Goal: Task Accomplishment & Management: Manage account settings

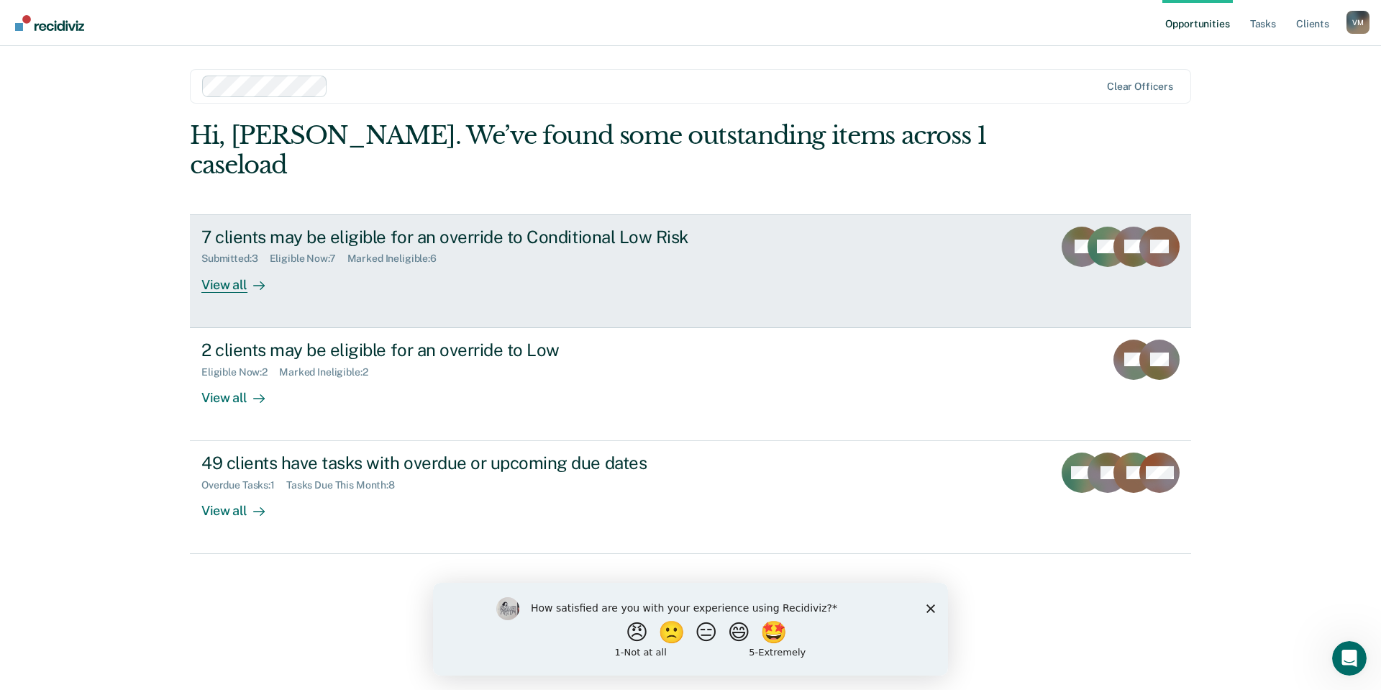
click at [601, 247] on div "Submitted : 3 Eligible Now : 7 Marked Ineligible : 6" at bounding box center [453, 256] width 505 height 18
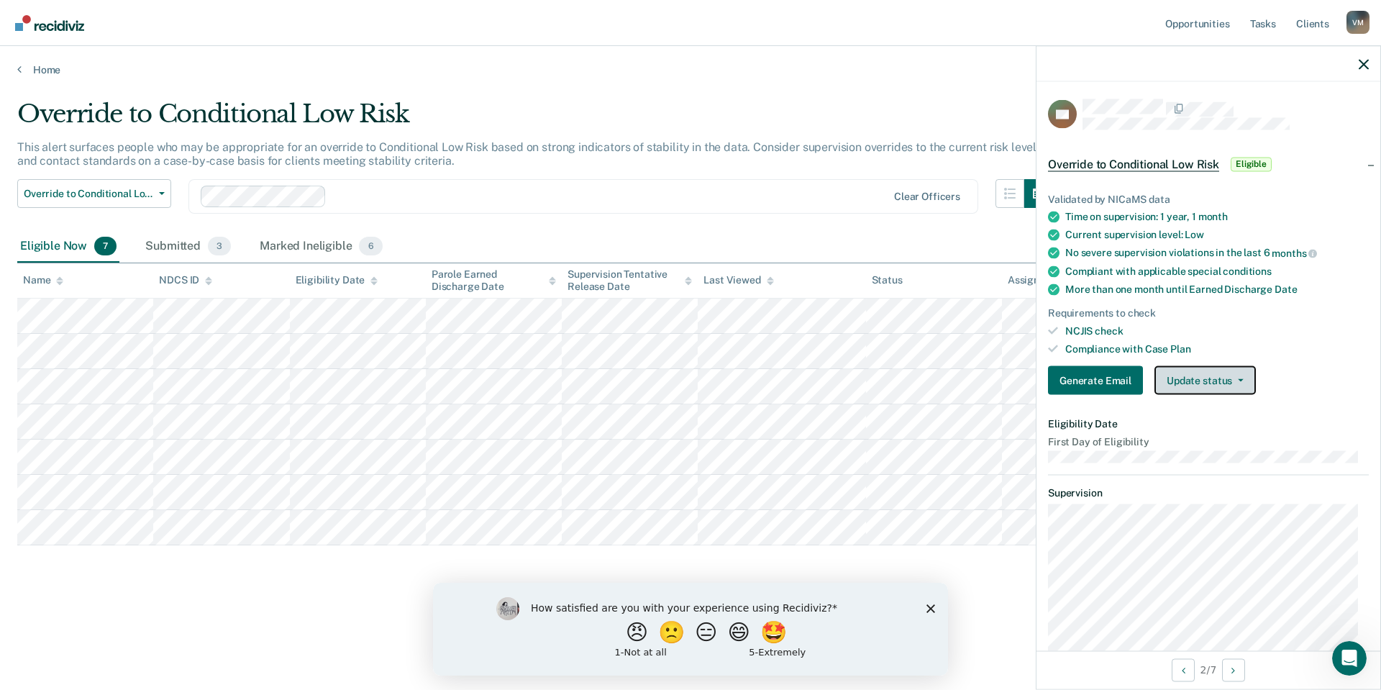
click at [1211, 380] on button "Update status" at bounding box center [1204, 380] width 101 height 29
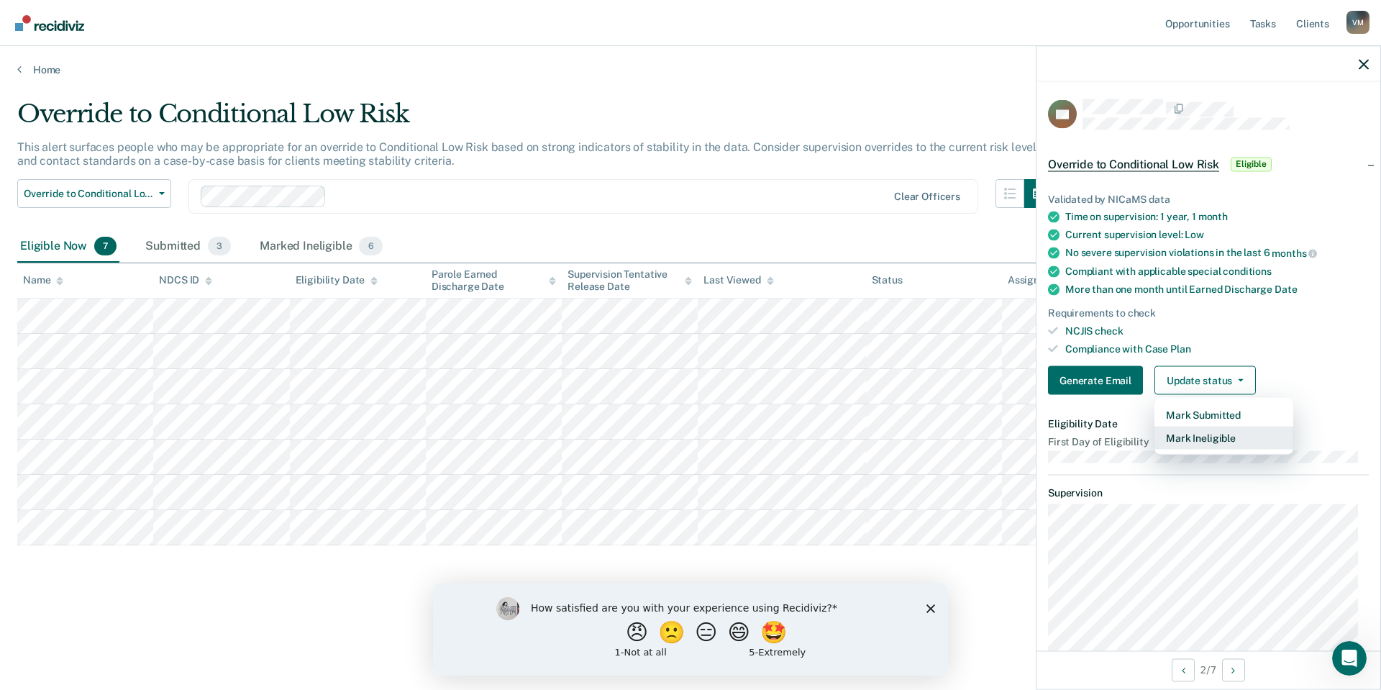
click at [1220, 437] on button "Mark Ineligible" at bounding box center [1223, 437] width 139 height 23
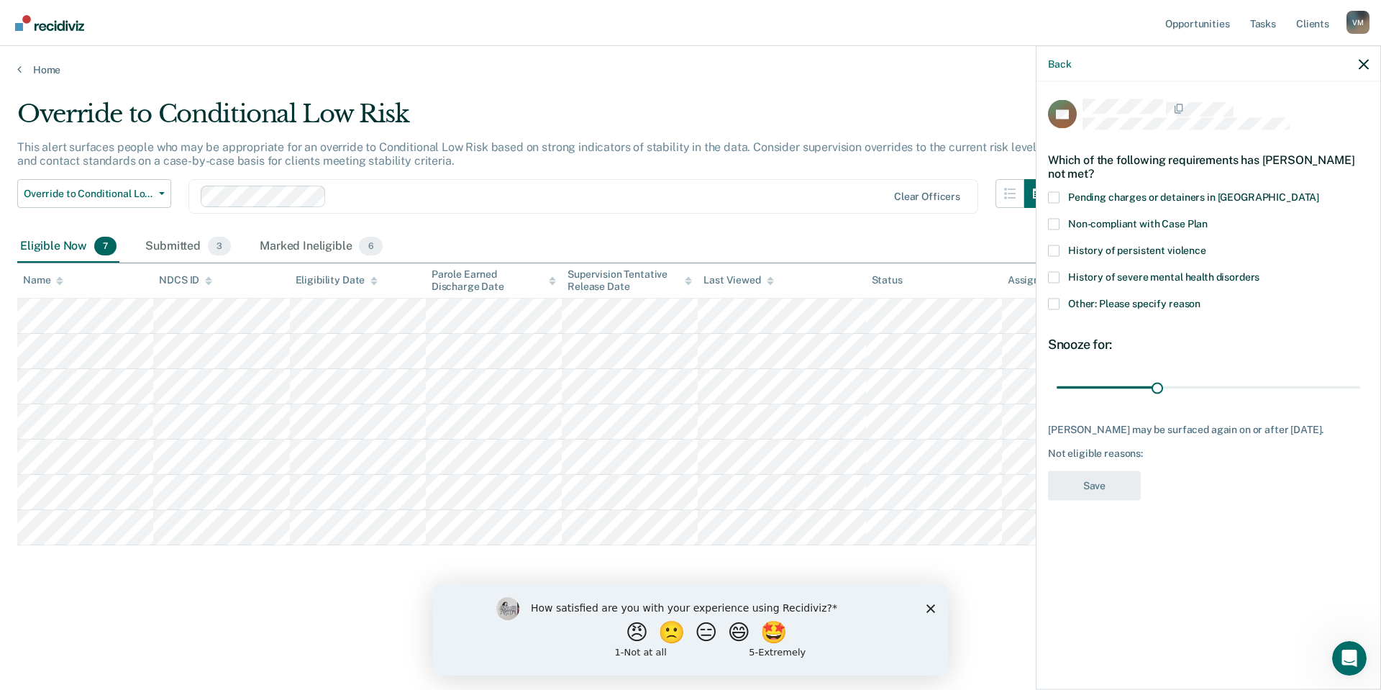
click at [1051, 224] on span at bounding box center [1054, 224] width 12 height 12
click at [1208, 218] on input "Non-compliant with Case Plan" at bounding box center [1208, 218] width 0 height 0
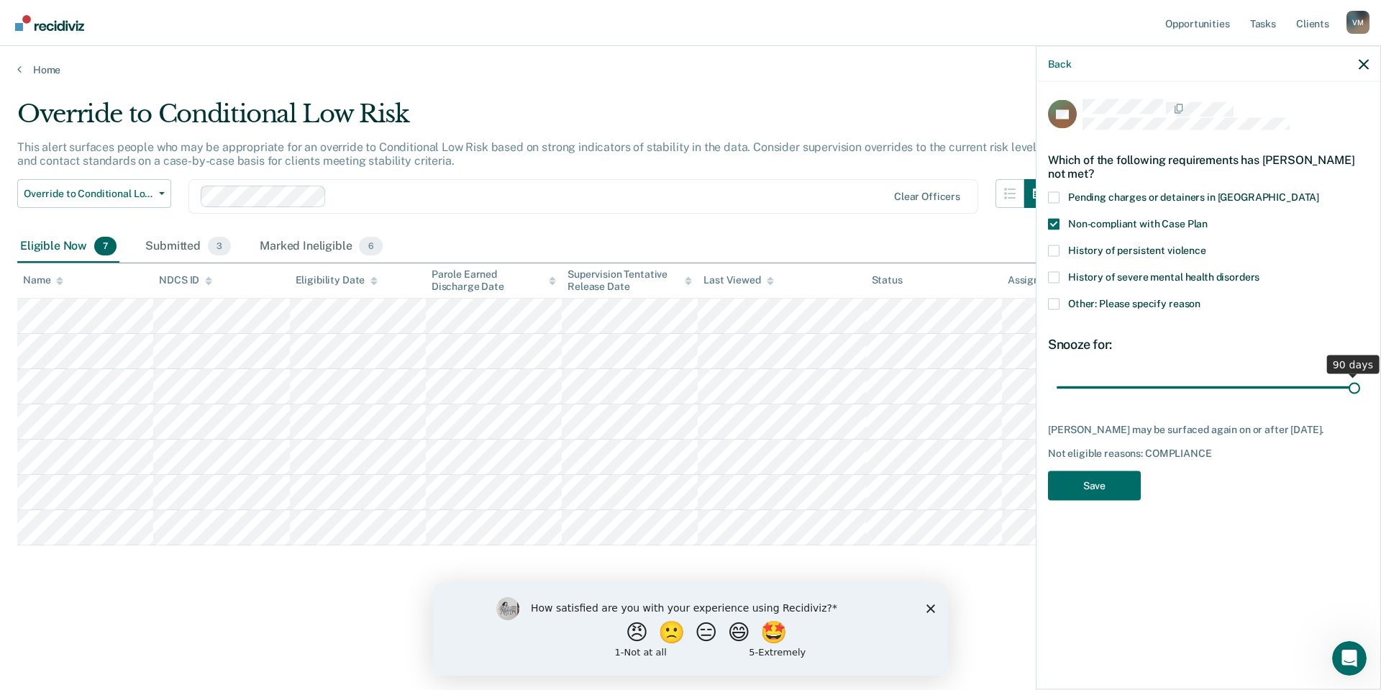
drag, startPoint x: 1161, startPoint y: 384, endPoint x: 1380, endPoint y: 390, distance: 219.4
type input "90"
click at [1360, 390] on input "range" at bounding box center [1209, 387] width 304 height 25
click at [1096, 485] on button "Save" at bounding box center [1094, 484] width 93 height 29
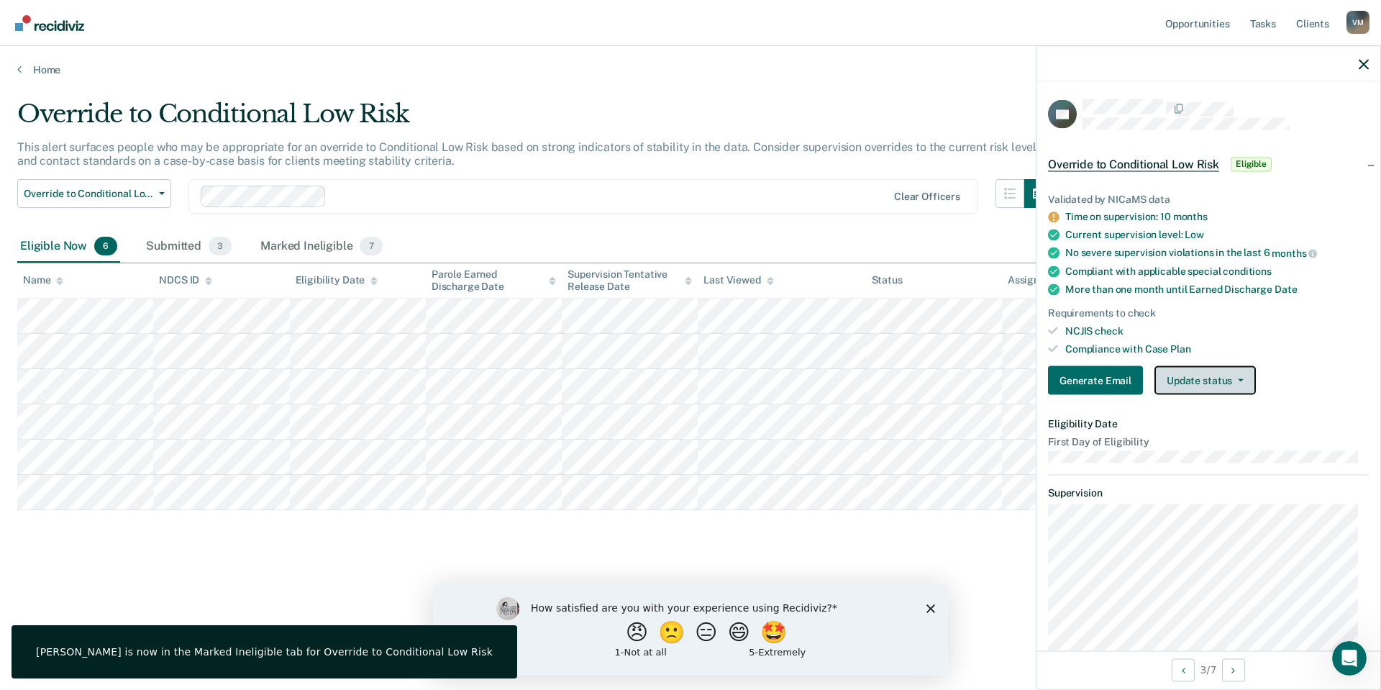
click at [1208, 374] on button "Update status" at bounding box center [1204, 380] width 101 height 29
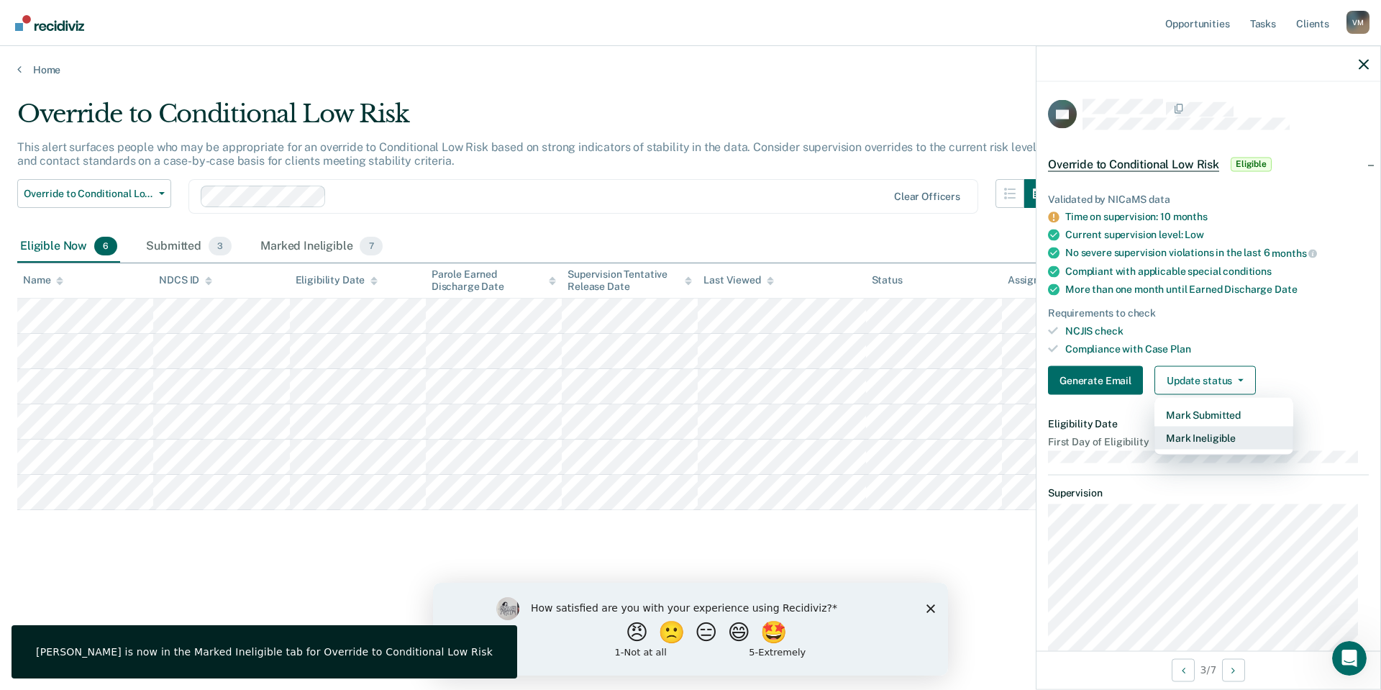
click at [1225, 437] on button "Mark Ineligible" at bounding box center [1223, 437] width 139 height 23
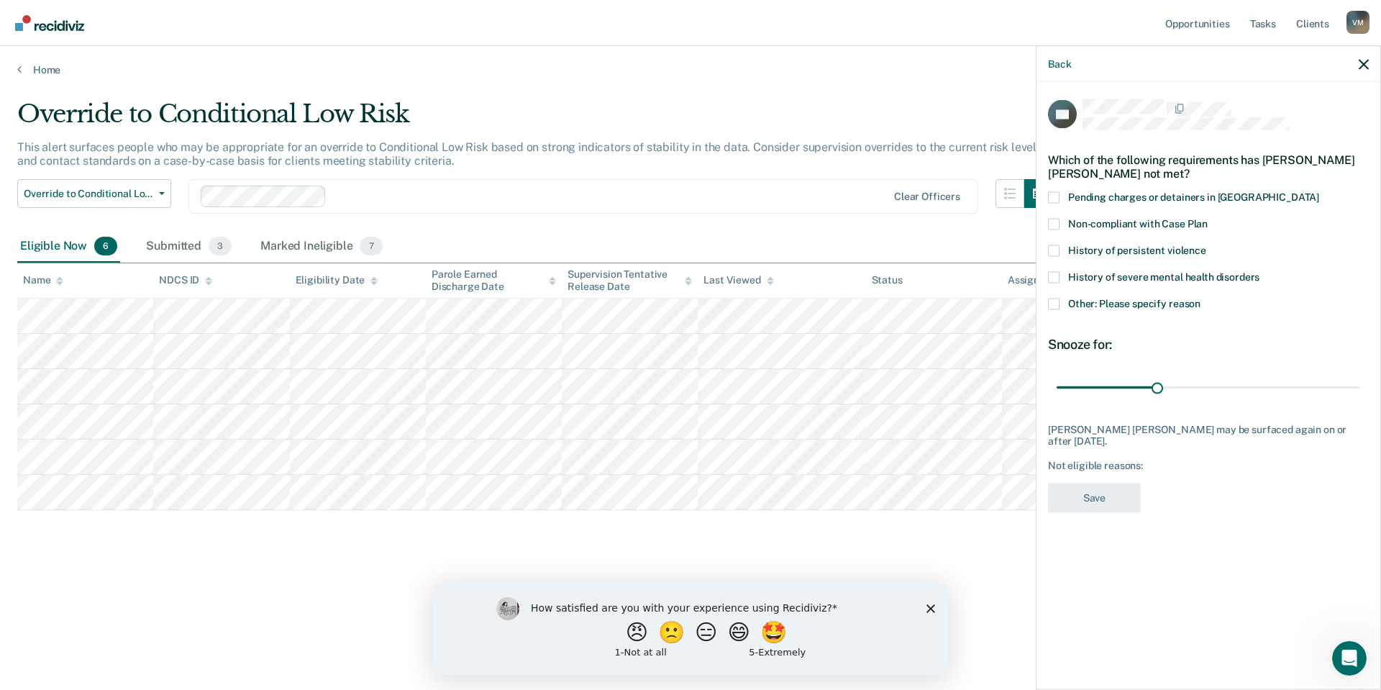
click at [1051, 273] on span at bounding box center [1054, 277] width 12 height 12
click at [1259, 271] on input "History of severe mental health disorders" at bounding box center [1259, 271] width 0 height 0
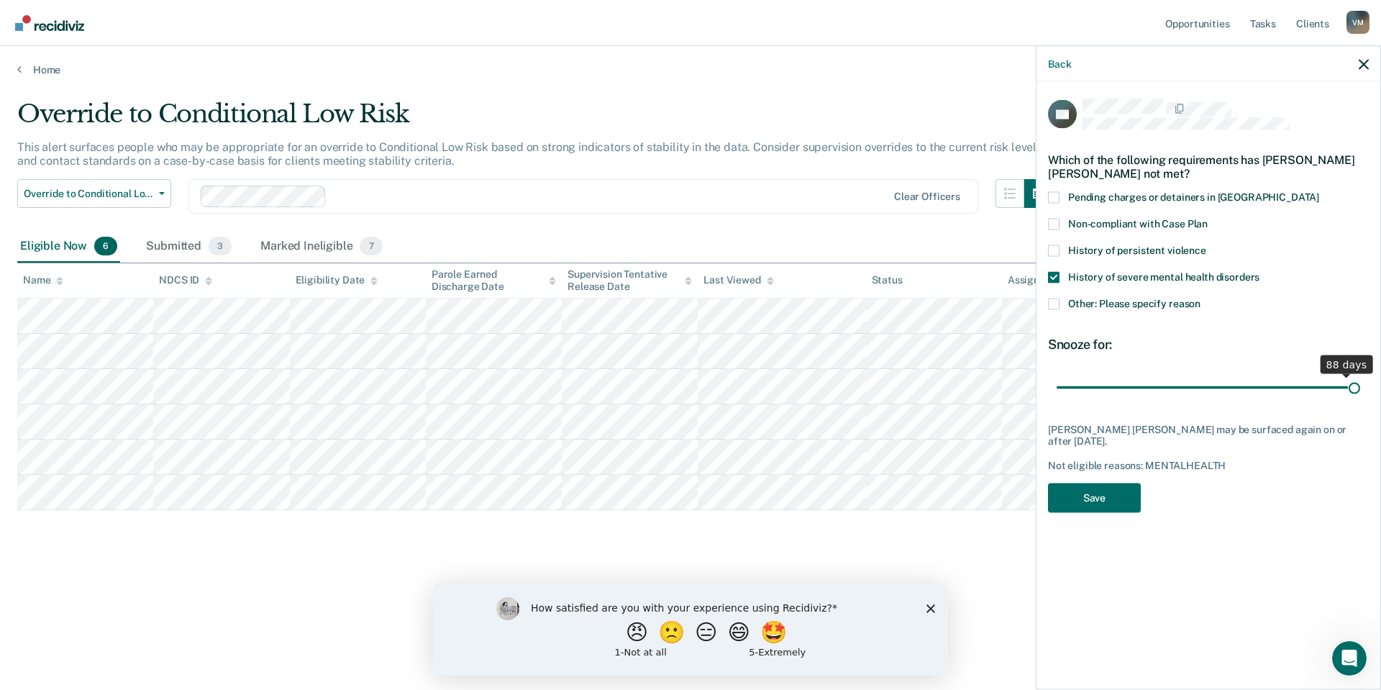
drag, startPoint x: 1157, startPoint y: 380, endPoint x: 1380, endPoint y: 380, distance: 223.0
type input "90"
click at [1360, 380] on input "range" at bounding box center [1209, 387] width 304 height 25
click at [1108, 483] on button "Save" at bounding box center [1094, 497] width 93 height 29
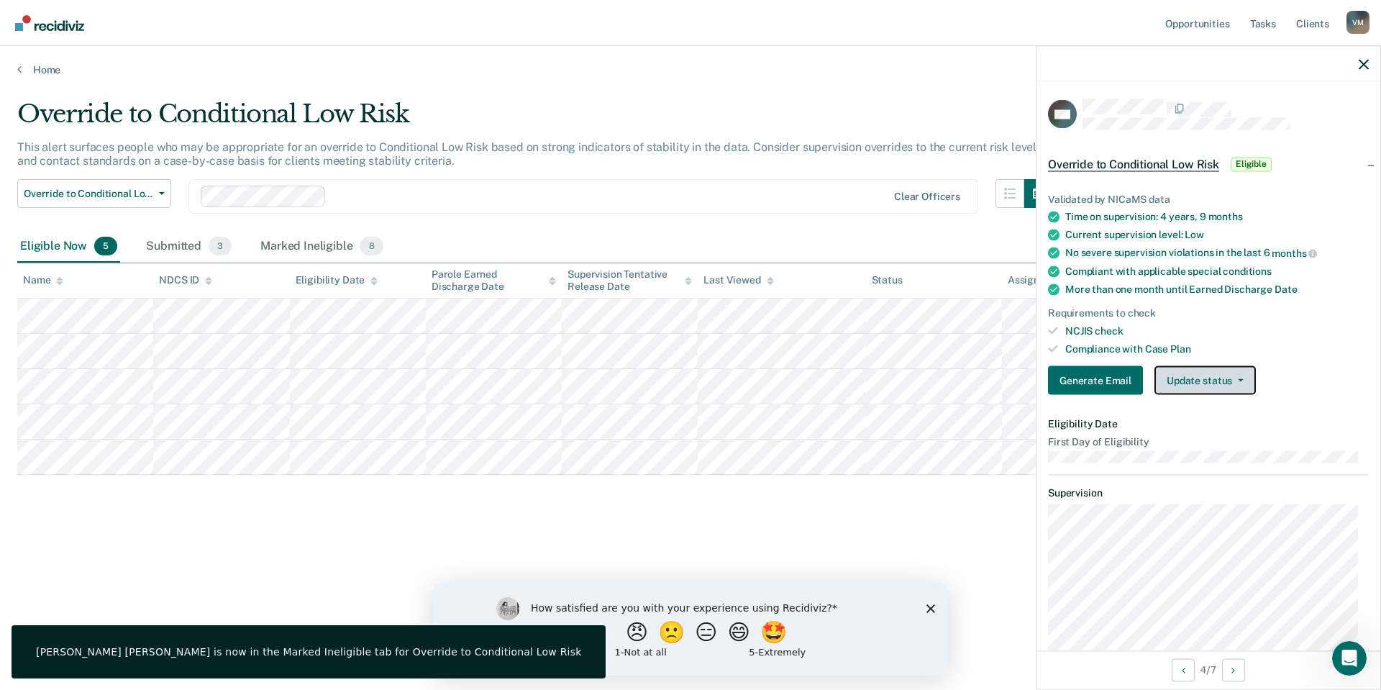
click at [1208, 378] on button "Update status" at bounding box center [1204, 380] width 101 height 29
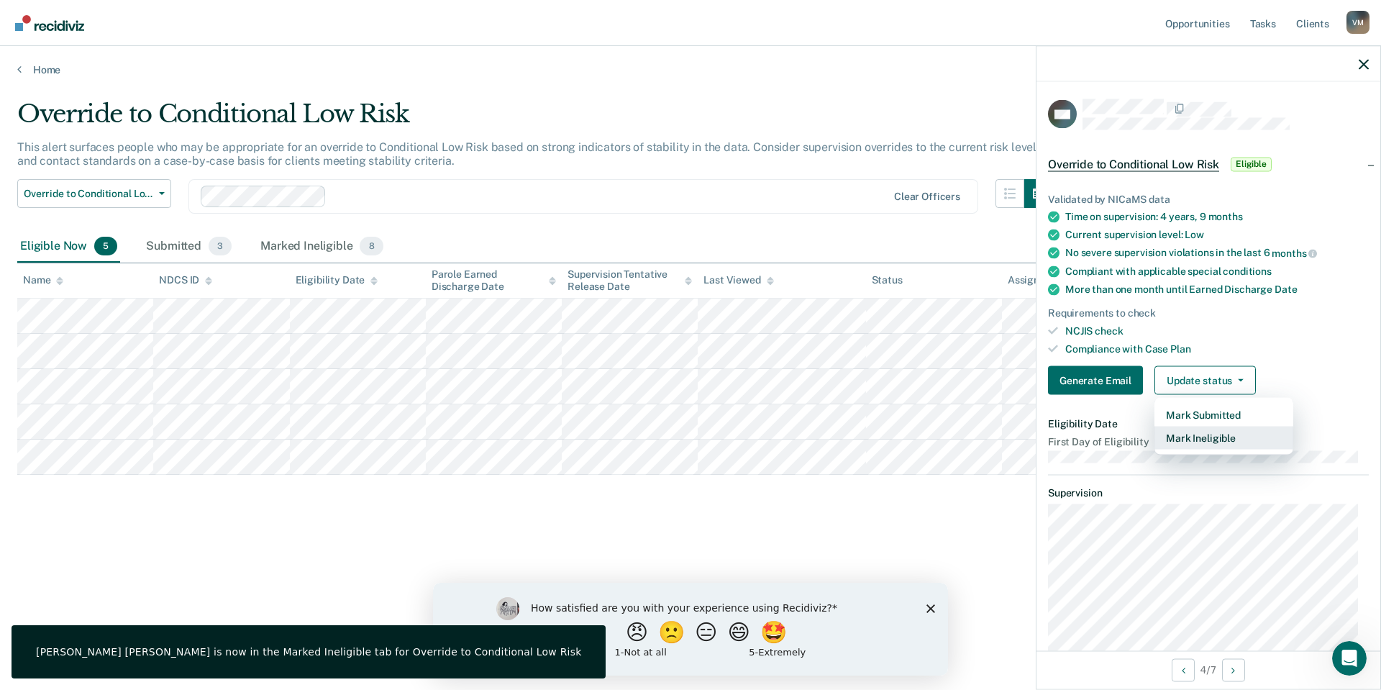
click at [1218, 437] on button "Mark Ineligible" at bounding box center [1223, 437] width 139 height 23
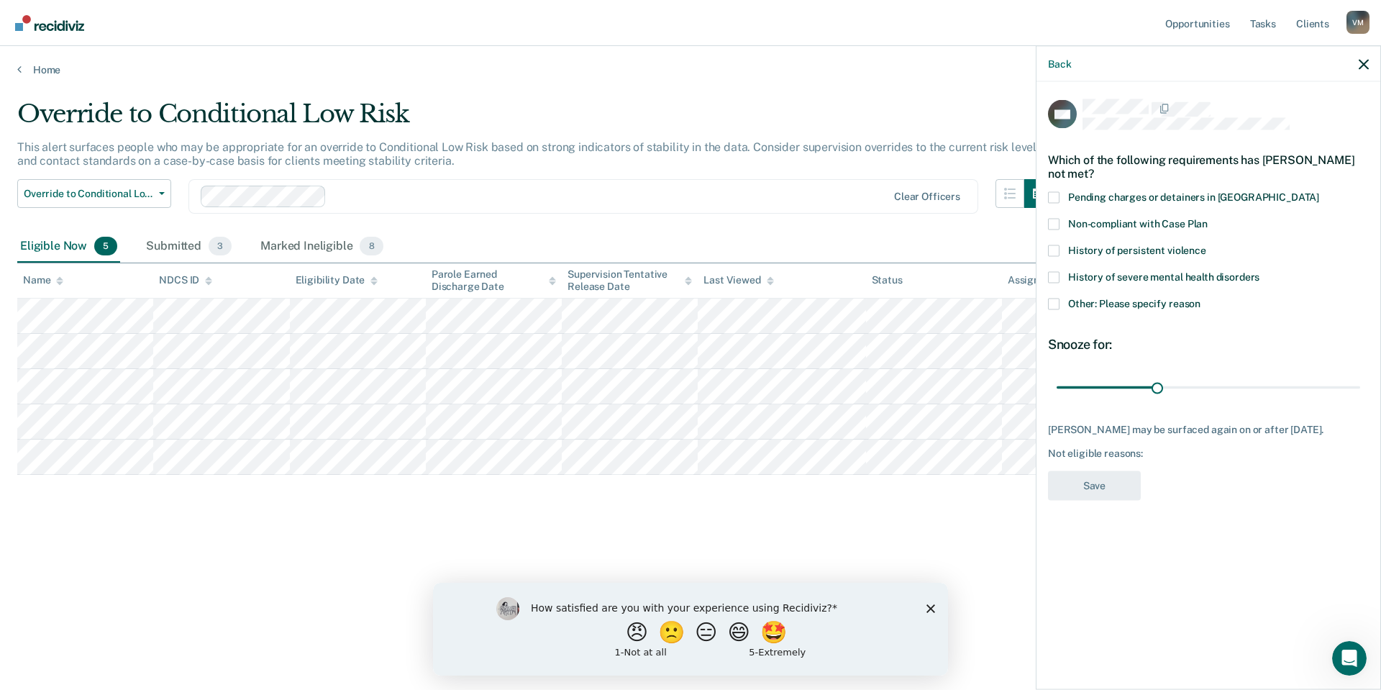
click at [1055, 219] on span at bounding box center [1054, 224] width 12 height 12
click at [1208, 218] on input "Non-compliant with Case Plan" at bounding box center [1208, 218] width 0 height 0
drag, startPoint x: 1159, startPoint y: 389, endPoint x: 1380, endPoint y: 385, distance: 220.8
type input "90"
click at [1360, 385] on input "range" at bounding box center [1209, 387] width 304 height 25
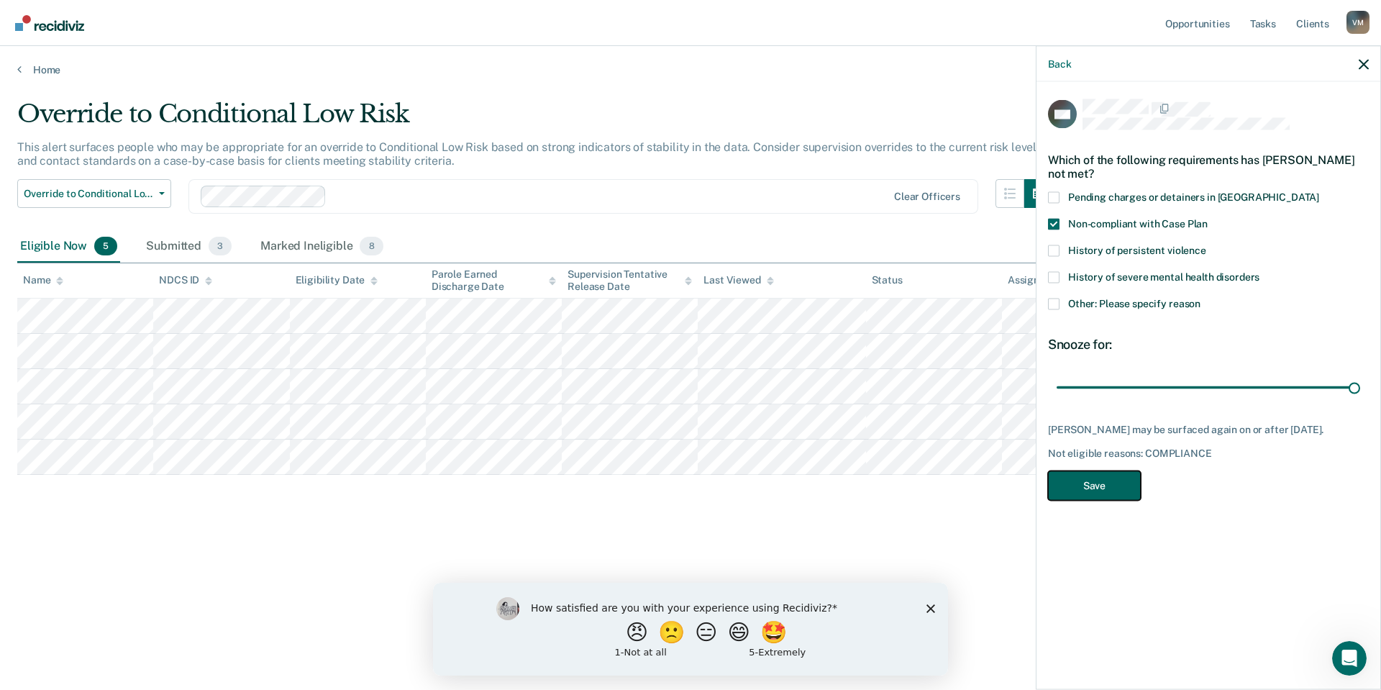
click at [1103, 475] on button "Save" at bounding box center [1094, 484] width 93 height 29
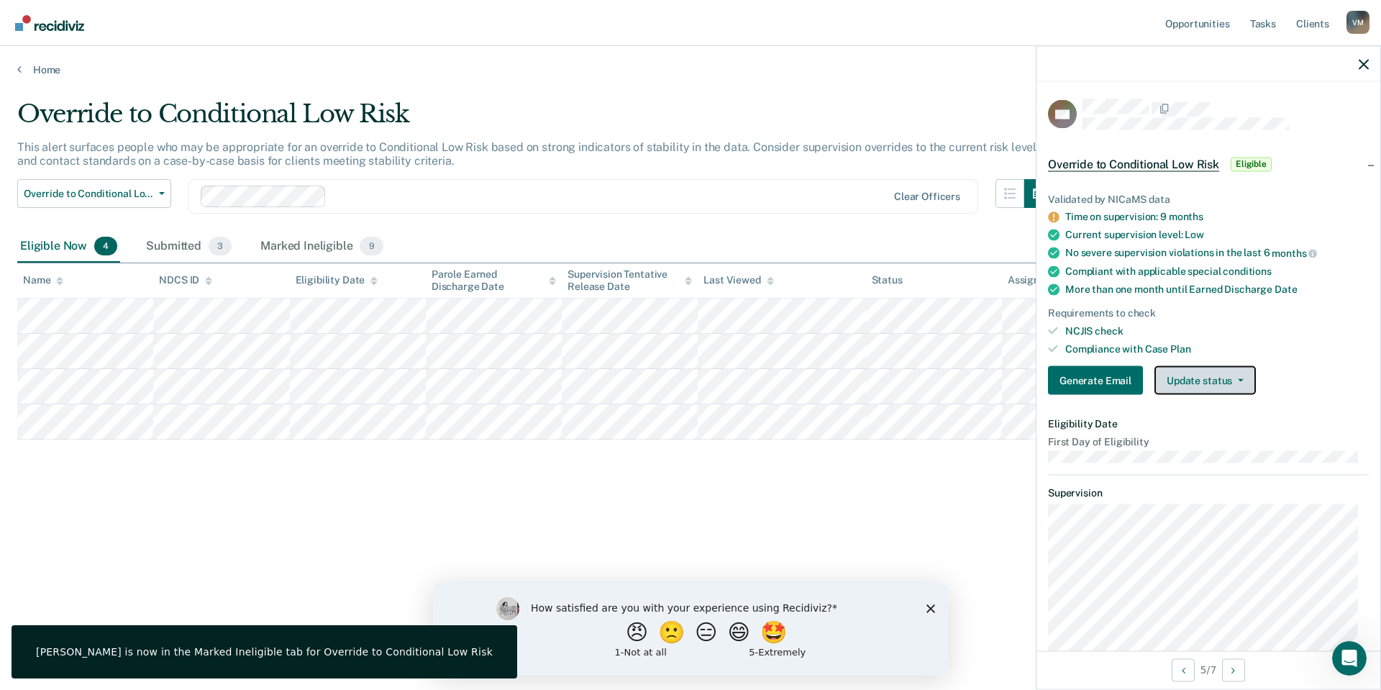
click at [1191, 376] on button "Update status" at bounding box center [1204, 380] width 101 height 29
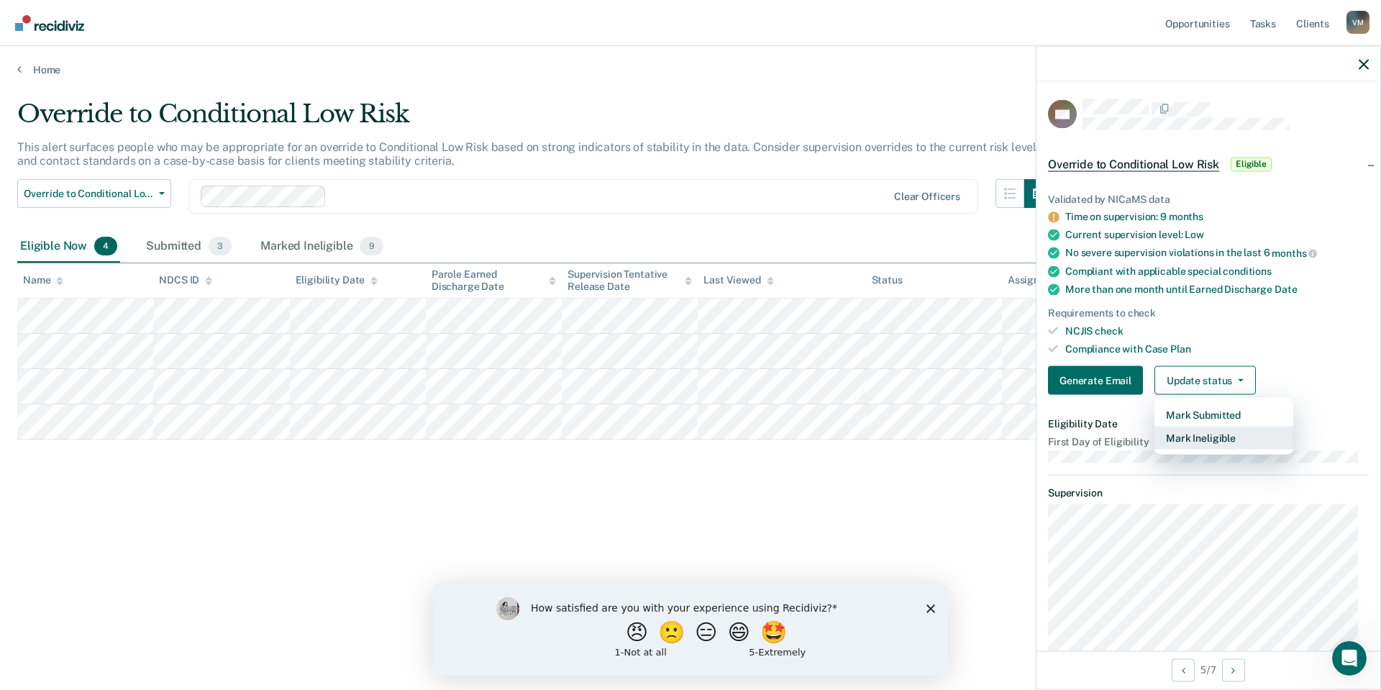
click at [1196, 437] on button "Mark Ineligible" at bounding box center [1223, 437] width 139 height 23
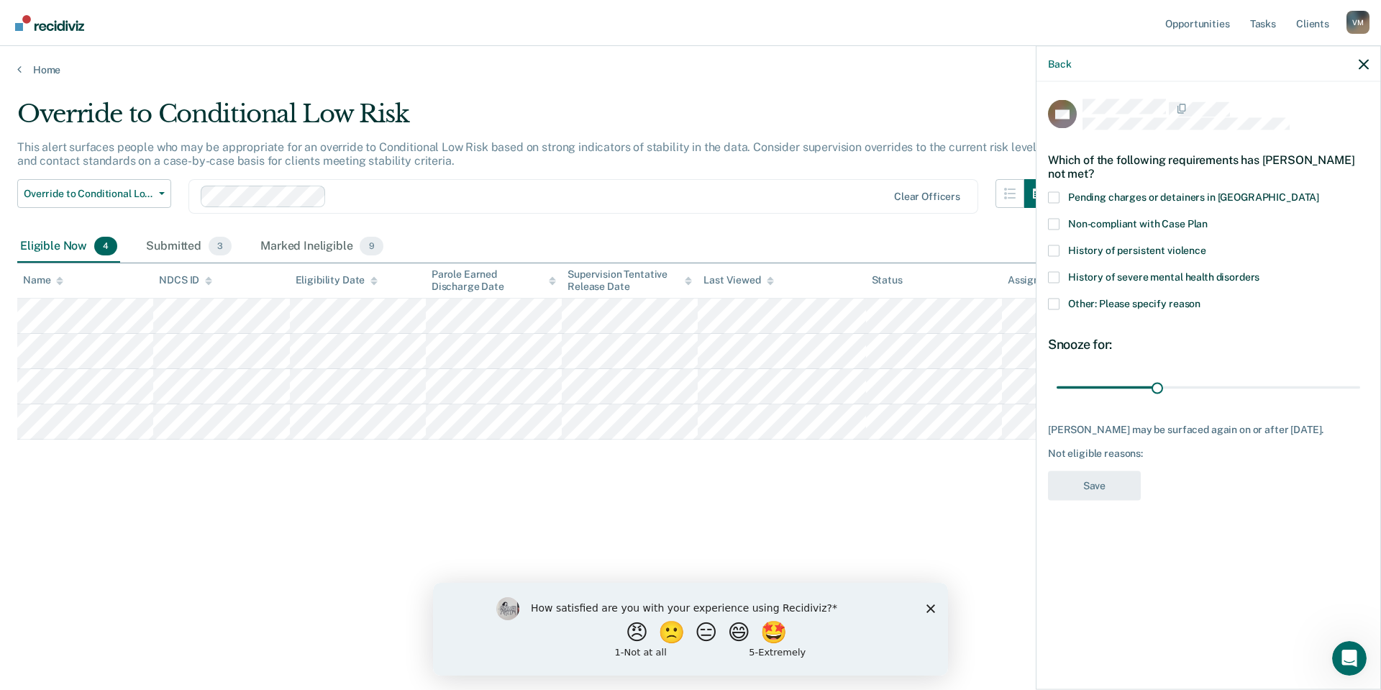
click at [1058, 304] on span at bounding box center [1054, 304] width 12 height 12
click at [1200, 298] on input "Other: Please specify reason" at bounding box center [1200, 298] width 0 height 0
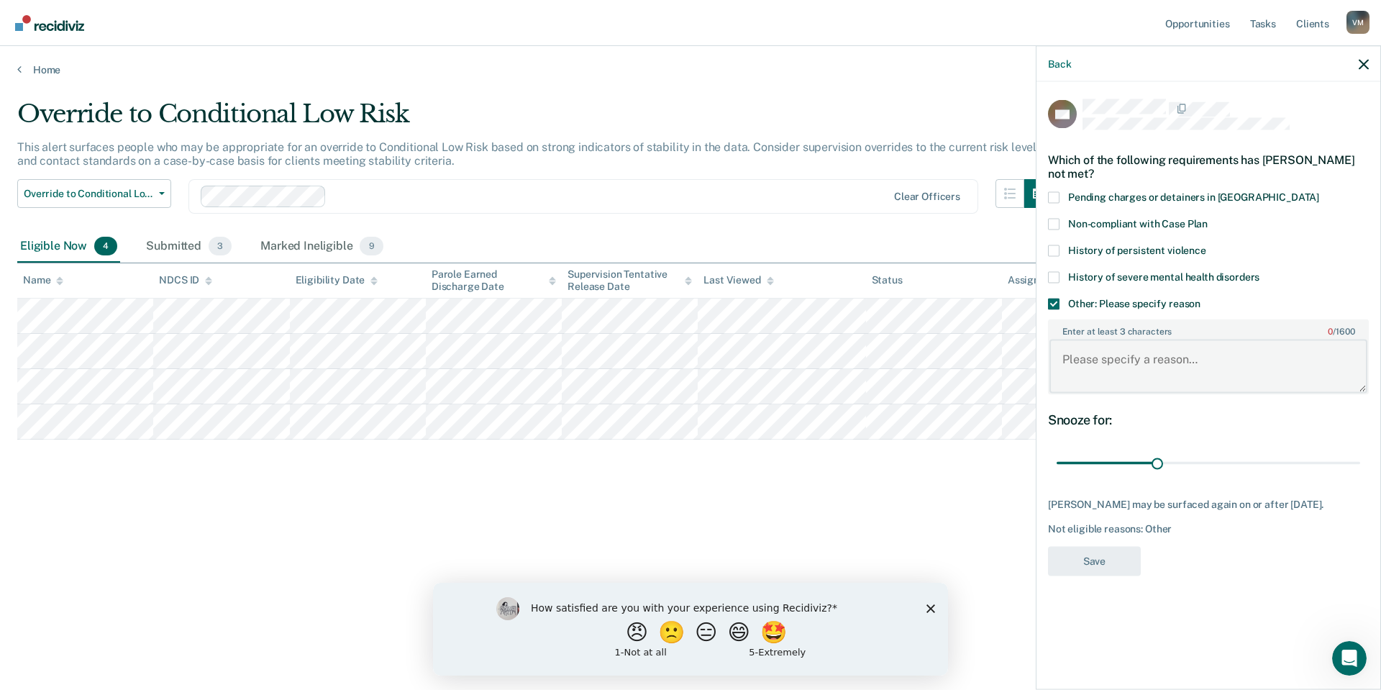
click at [1124, 356] on textarea "Enter at least 3 characters 0 / 1600" at bounding box center [1208, 365] width 318 height 53
type textarea "Pending ICOTS transfer"
click at [1116, 555] on button "Save" at bounding box center [1094, 560] width 93 height 29
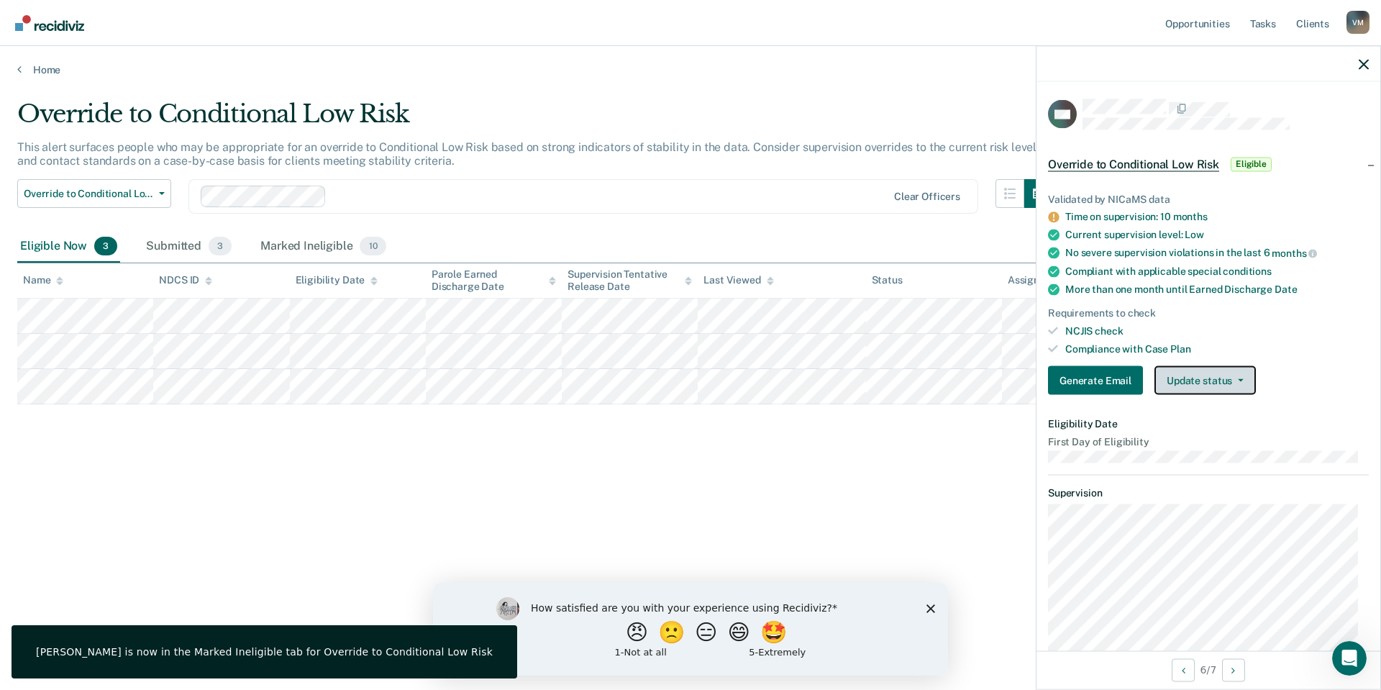
click at [1205, 377] on button "Update status" at bounding box center [1204, 380] width 101 height 29
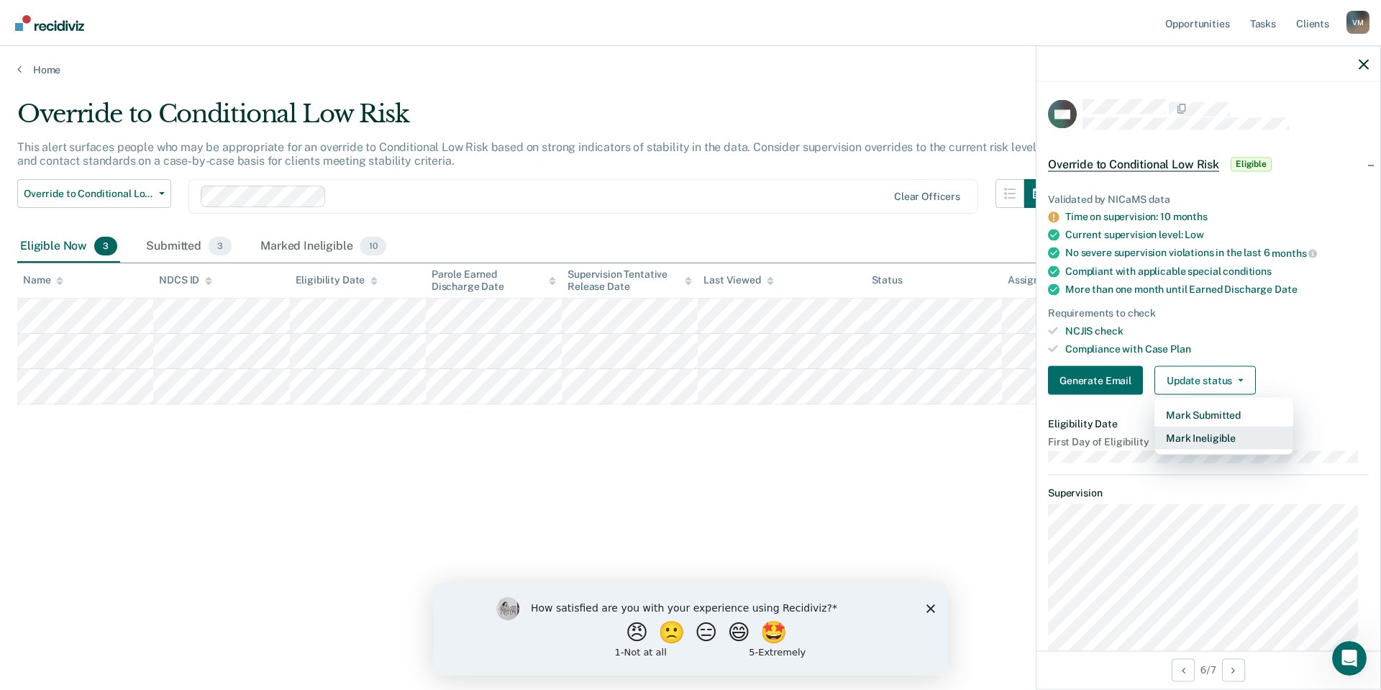
click at [1210, 434] on button "Mark Ineligible" at bounding box center [1223, 437] width 139 height 23
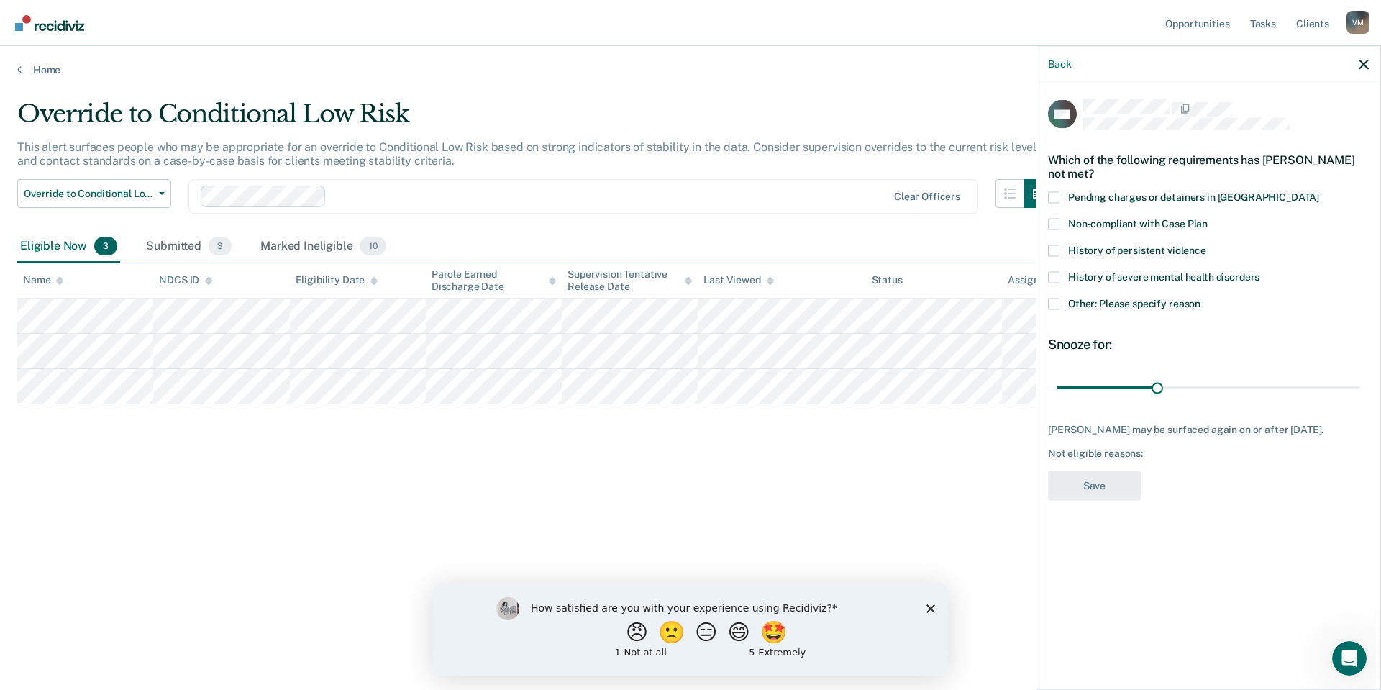
click at [1055, 268] on div "History of persistent violence" at bounding box center [1208, 258] width 321 height 27
click at [1054, 274] on span at bounding box center [1054, 277] width 12 height 12
click at [1259, 271] on input "History of severe mental health disorders" at bounding box center [1259, 271] width 0 height 0
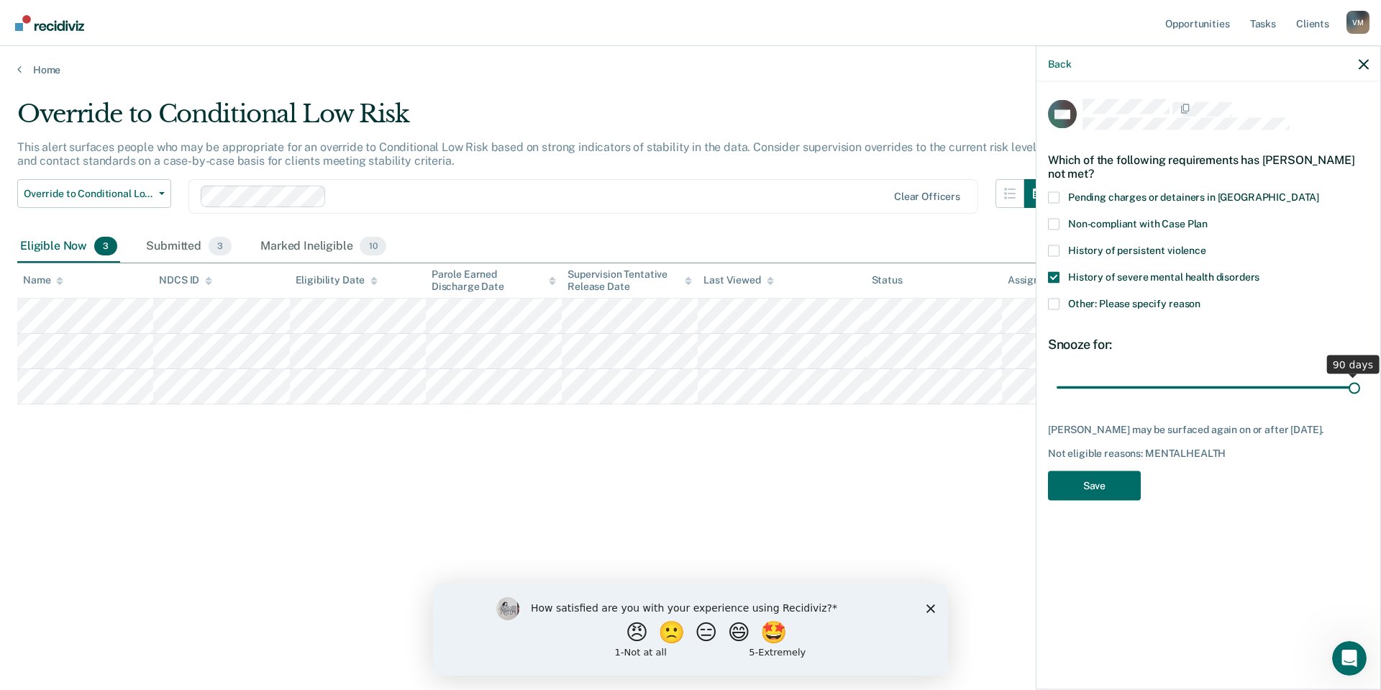
drag, startPoint x: 1152, startPoint y: 383, endPoint x: 1380, endPoint y: 393, distance: 228.2
type input "90"
click at [1360, 393] on input "range" at bounding box center [1209, 387] width 304 height 25
click at [1087, 493] on button "Save" at bounding box center [1094, 484] width 93 height 29
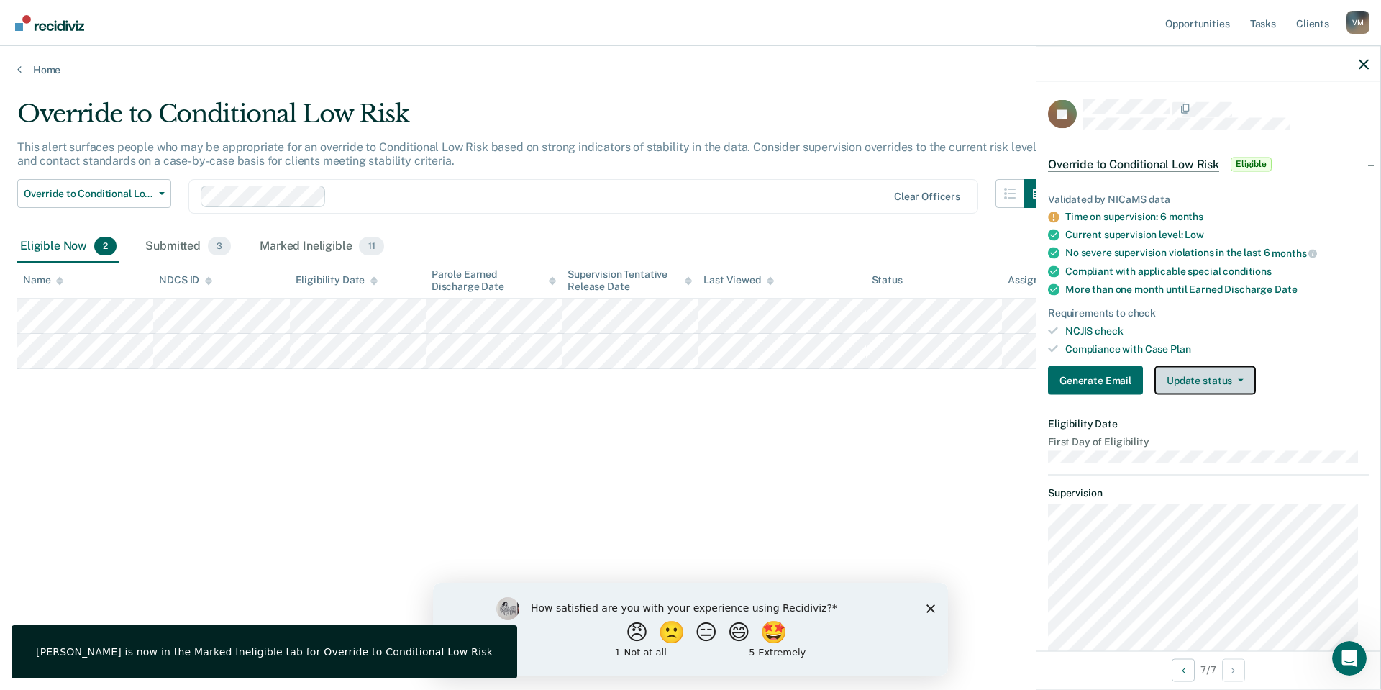
click at [1200, 376] on button "Update status" at bounding box center [1204, 380] width 101 height 29
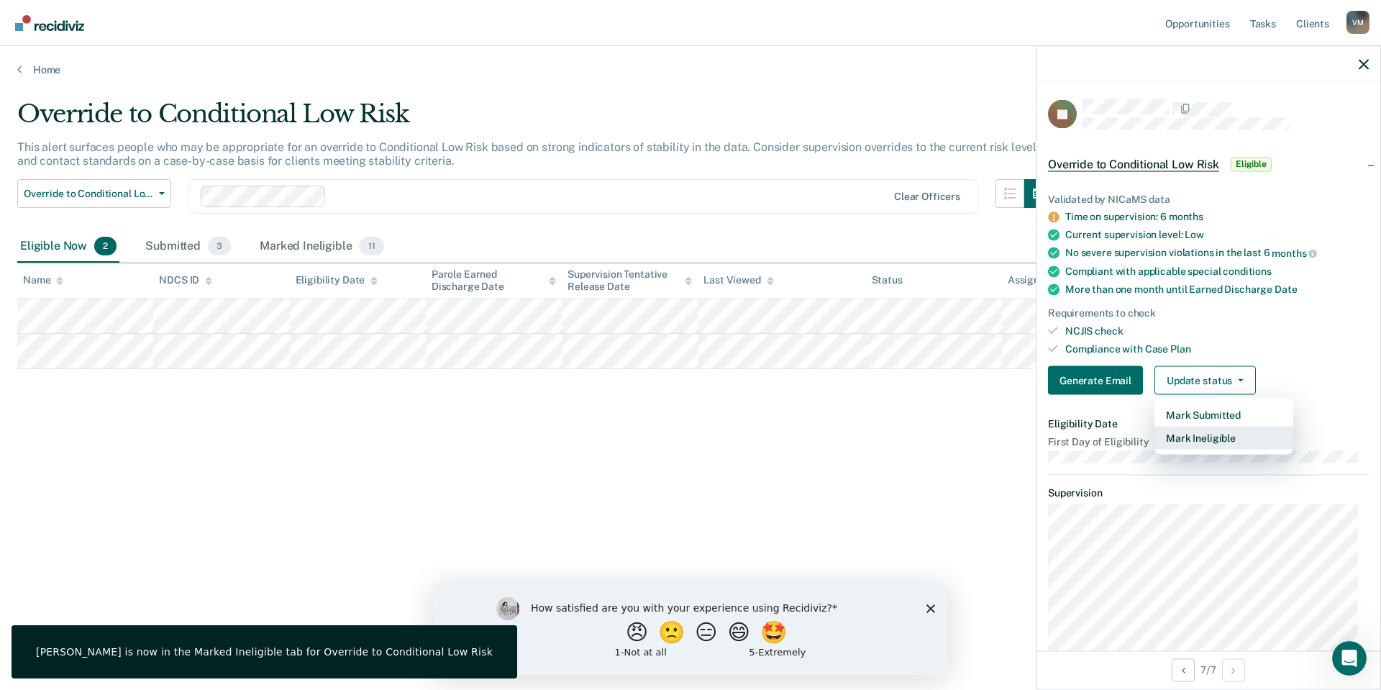
click at [1200, 434] on button "Mark Ineligible" at bounding box center [1223, 437] width 139 height 23
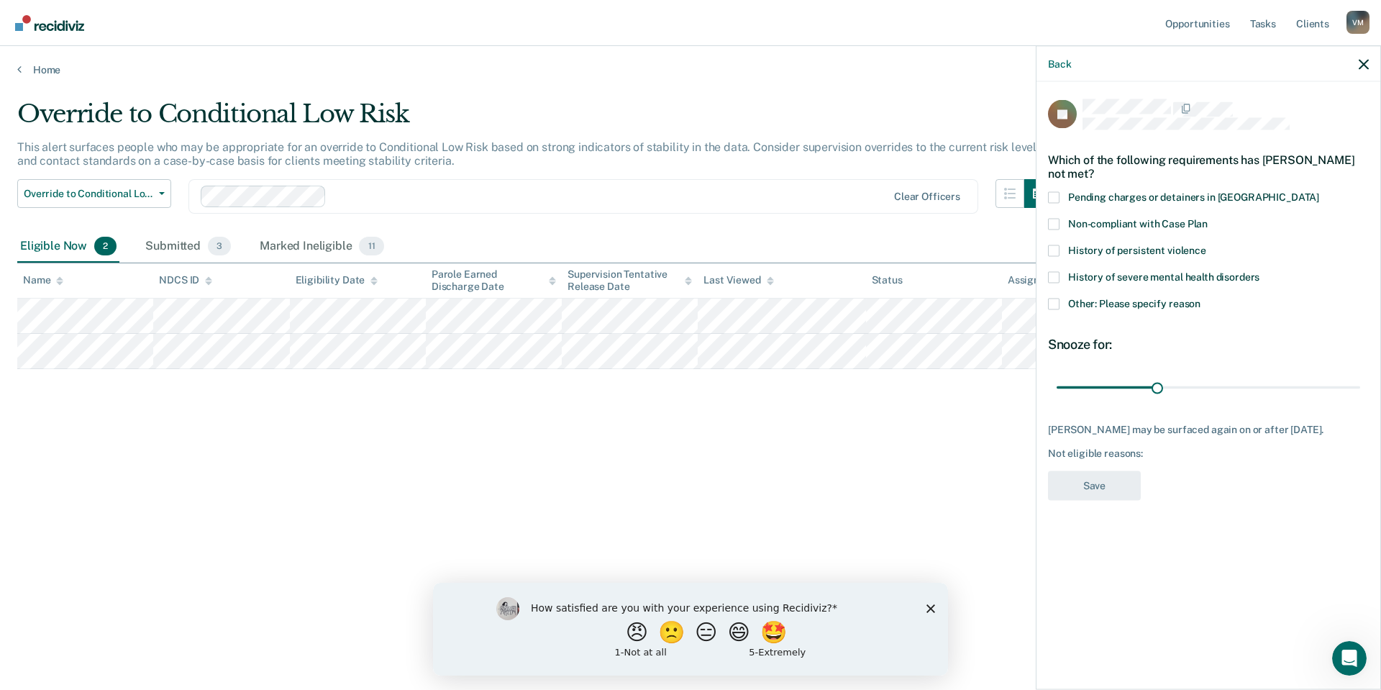
drag, startPoint x: 1061, startPoint y: 297, endPoint x: 1069, endPoint y: 311, distance: 16.2
click at [1061, 298] on label "Other: Please specify reason" at bounding box center [1208, 305] width 321 height 15
click at [1200, 298] on input "Other: Please specify reason" at bounding box center [1200, 298] width 0 height 0
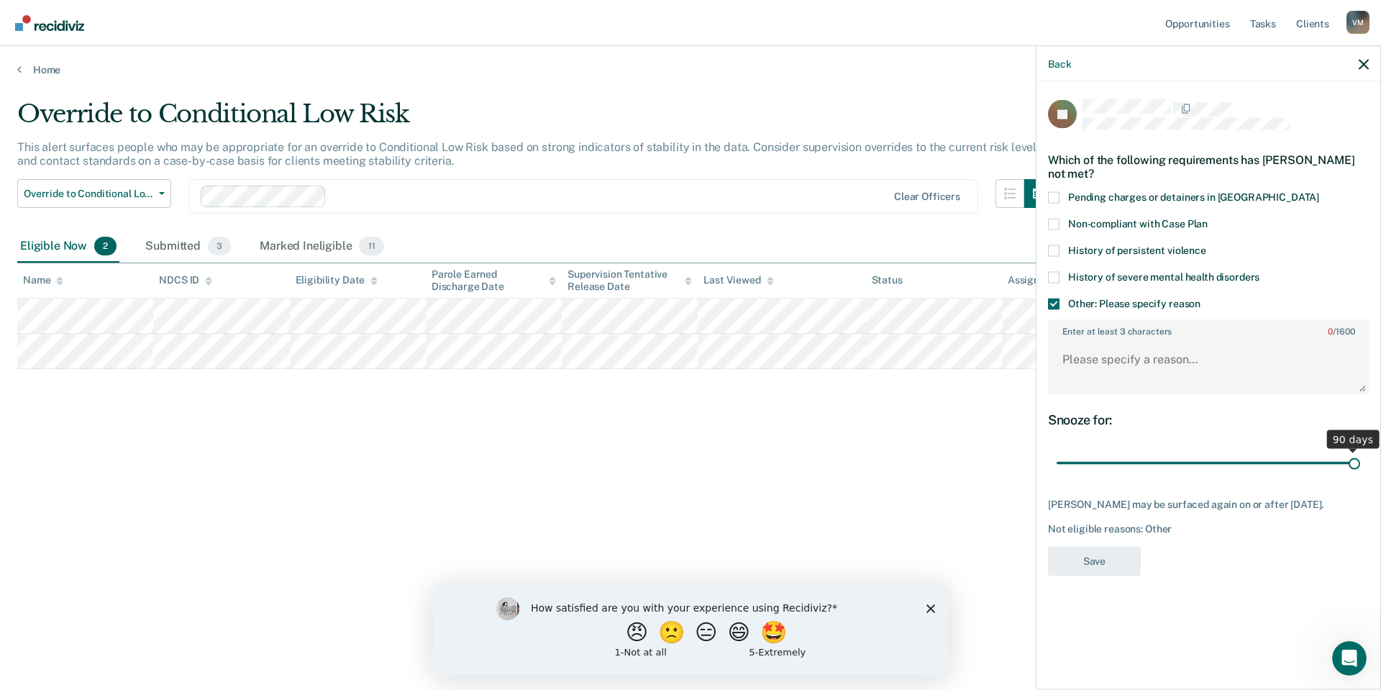
drag, startPoint x: 1162, startPoint y: 462, endPoint x: 1380, endPoint y: 461, distance: 217.9
type input "90"
click at [1360, 461] on input "range" at bounding box center [1209, 462] width 304 height 25
click at [1135, 361] on textarea "Enter at least 3 characters 0 / 1600" at bounding box center [1208, 365] width 318 height 53
type textarea "Recently moved to low"
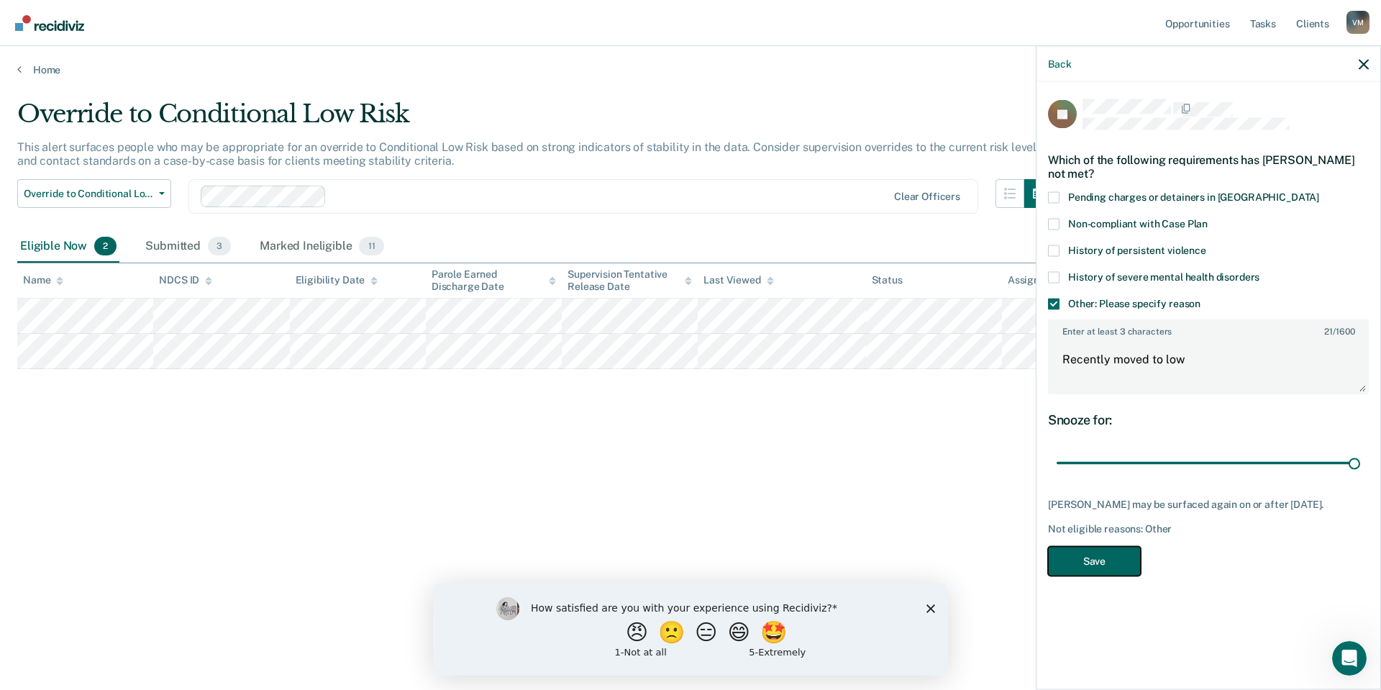
click at [1107, 567] on button "Save" at bounding box center [1094, 560] width 93 height 29
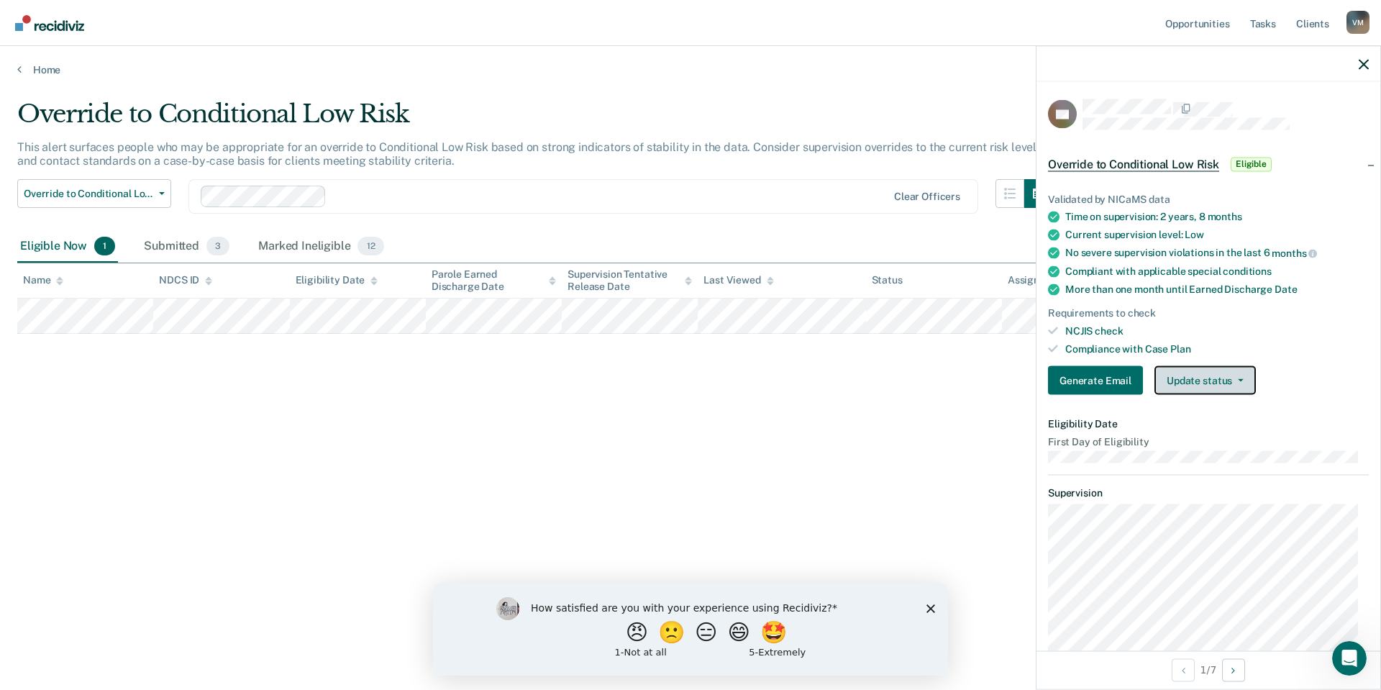
click at [1197, 373] on button "Update status" at bounding box center [1204, 380] width 101 height 29
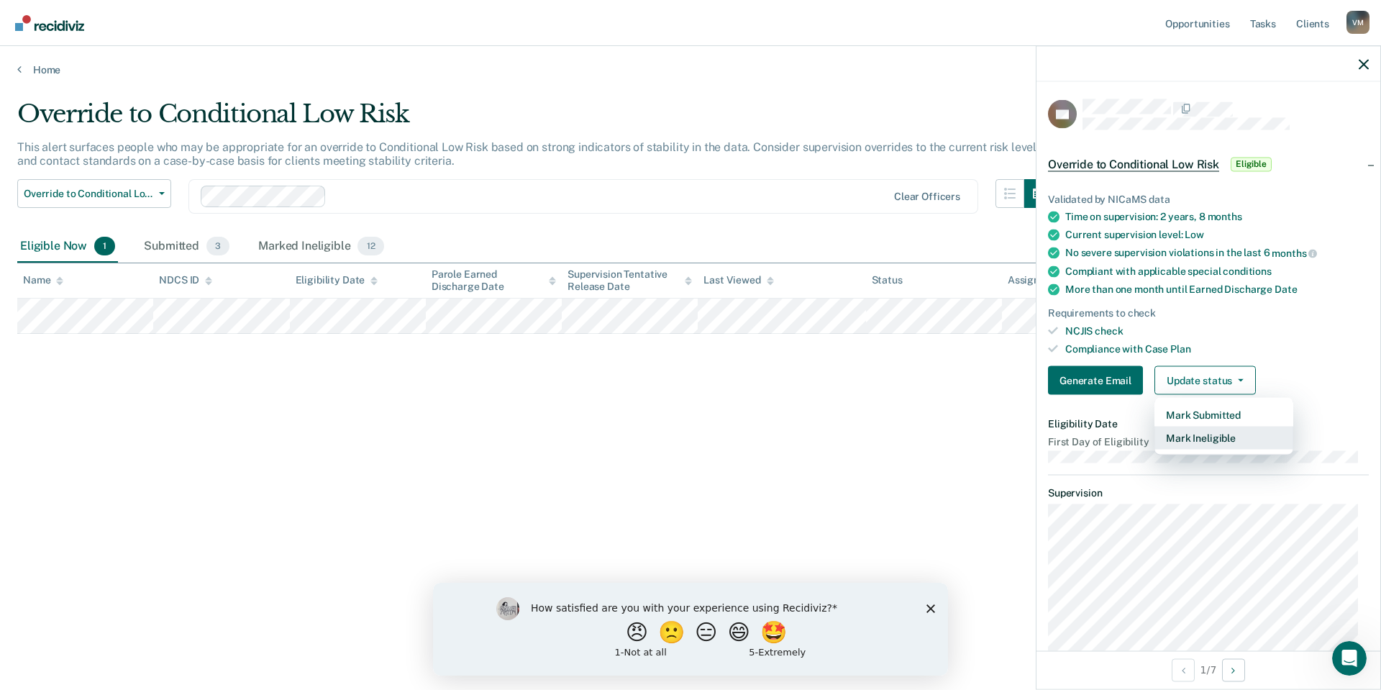
click at [1201, 434] on button "Mark Ineligible" at bounding box center [1223, 437] width 139 height 23
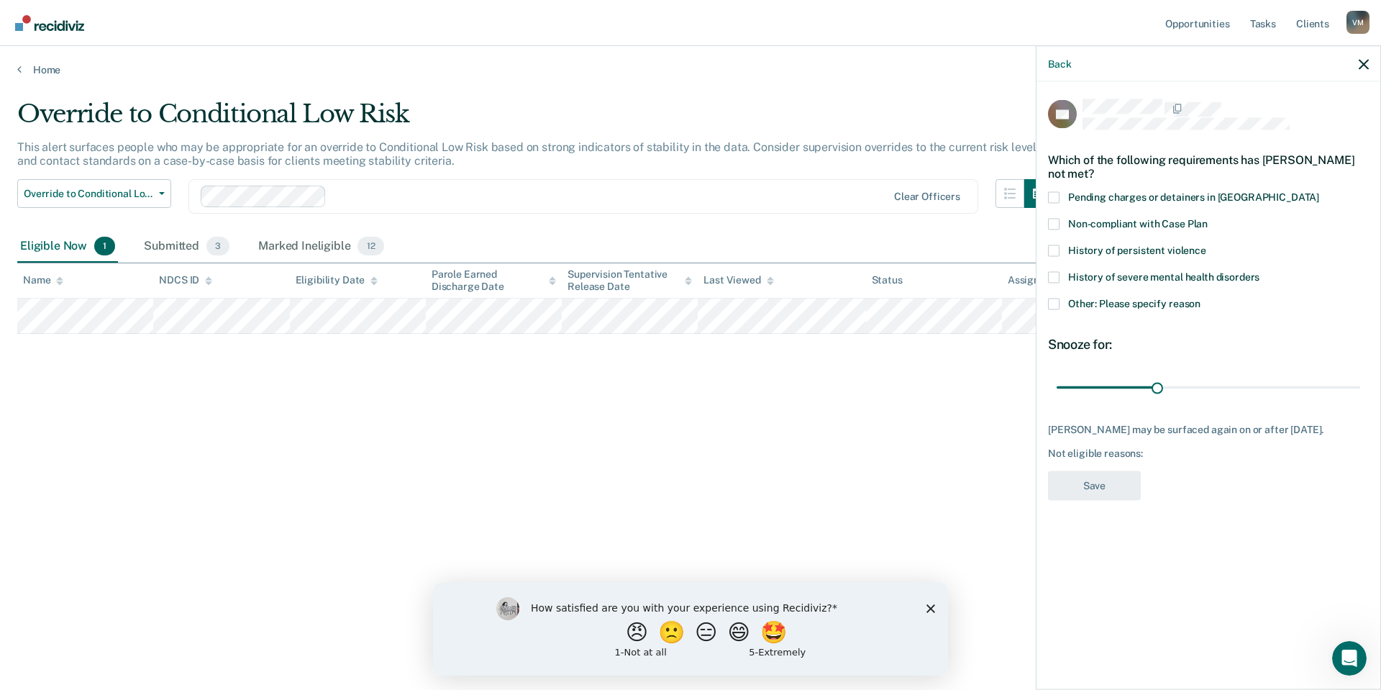
click at [1049, 265] on div "History of persistent violence" at bounding box center [1208, 258] width 321 height 27
click at [1054, 273] on span at bounding box center [1054, 277] width 12 height 12
click at [1259, 271] on input "History of severe mental health disorders" at bounding box center [1259, 271] width 0 height 0
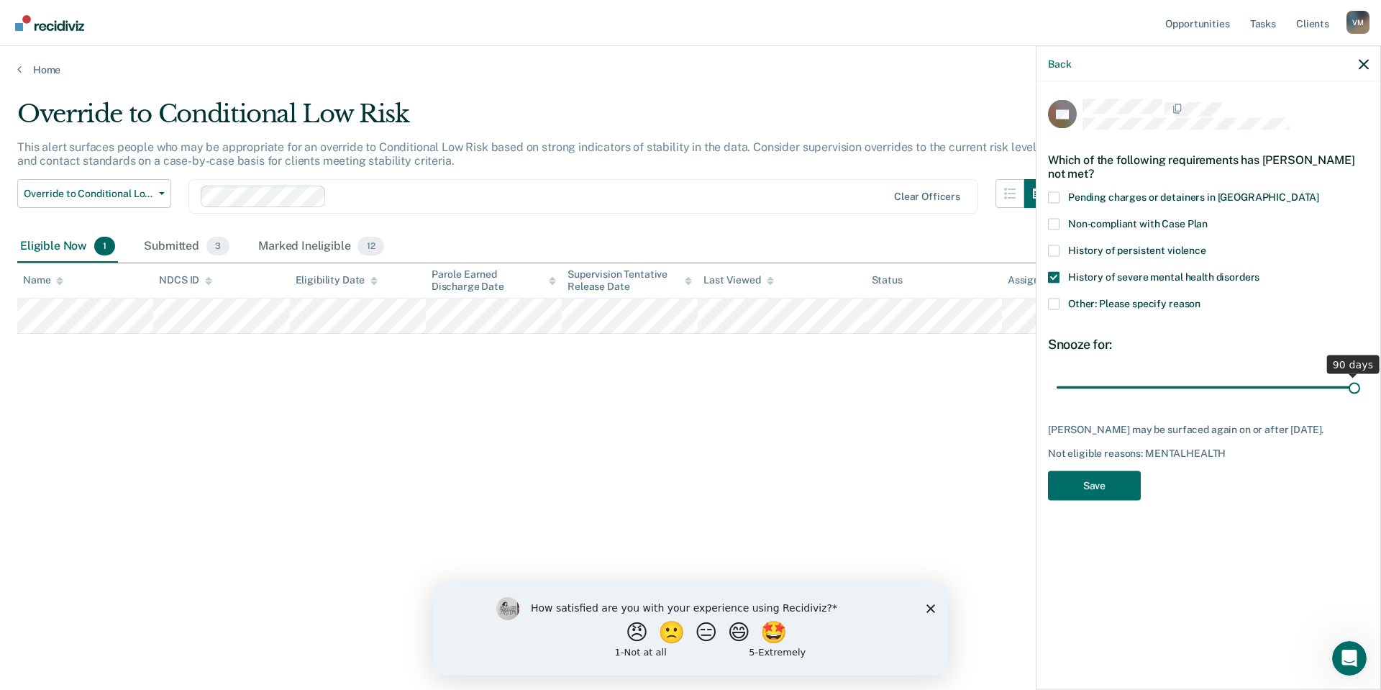
drag, startPoint x: 1159, startPoint y: 386, endPoint x: 1380, endPoint y: 391, distance: 220.8
type input "90"
click at [1360, 391] on input "range" at bounding box center [1209, 387] width 304 height 25
click at [1103, 480] on button "Save" at bounding box center [1094, 484] width 93 height 29
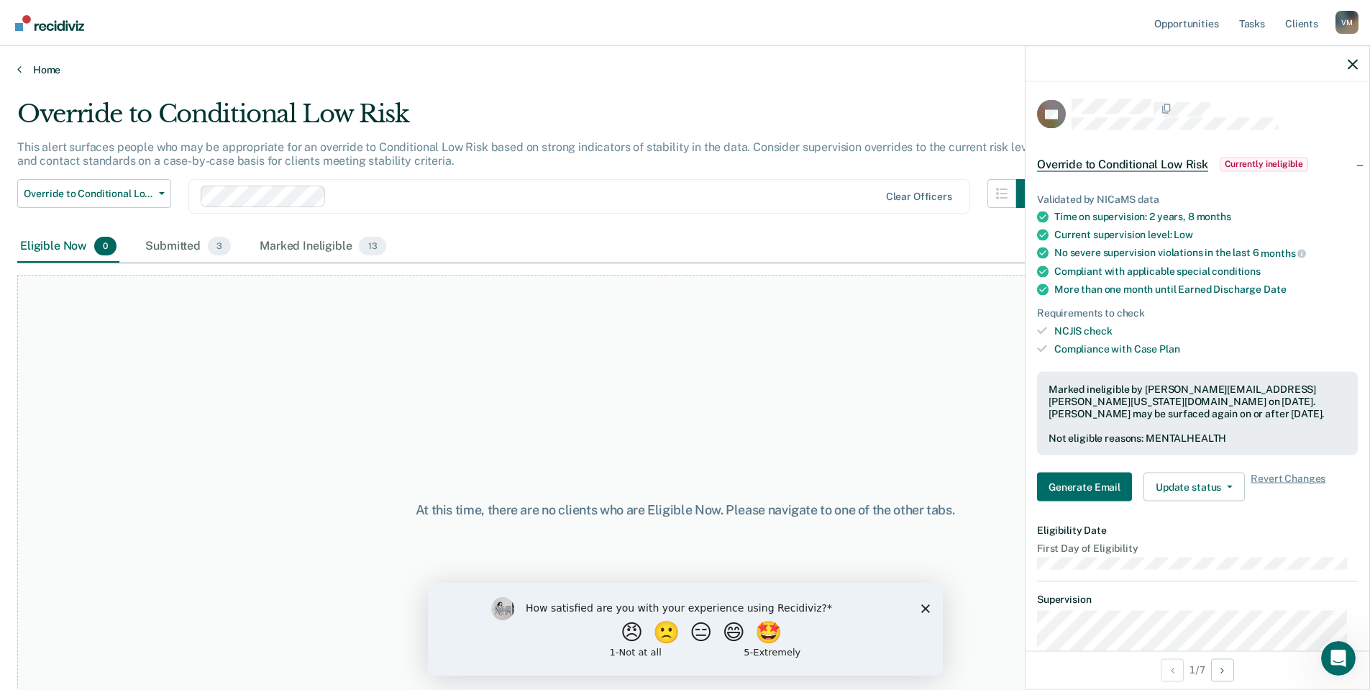
click at [39, 67] on link "Home" at bounding box center [685, 69] width 1336 height 13
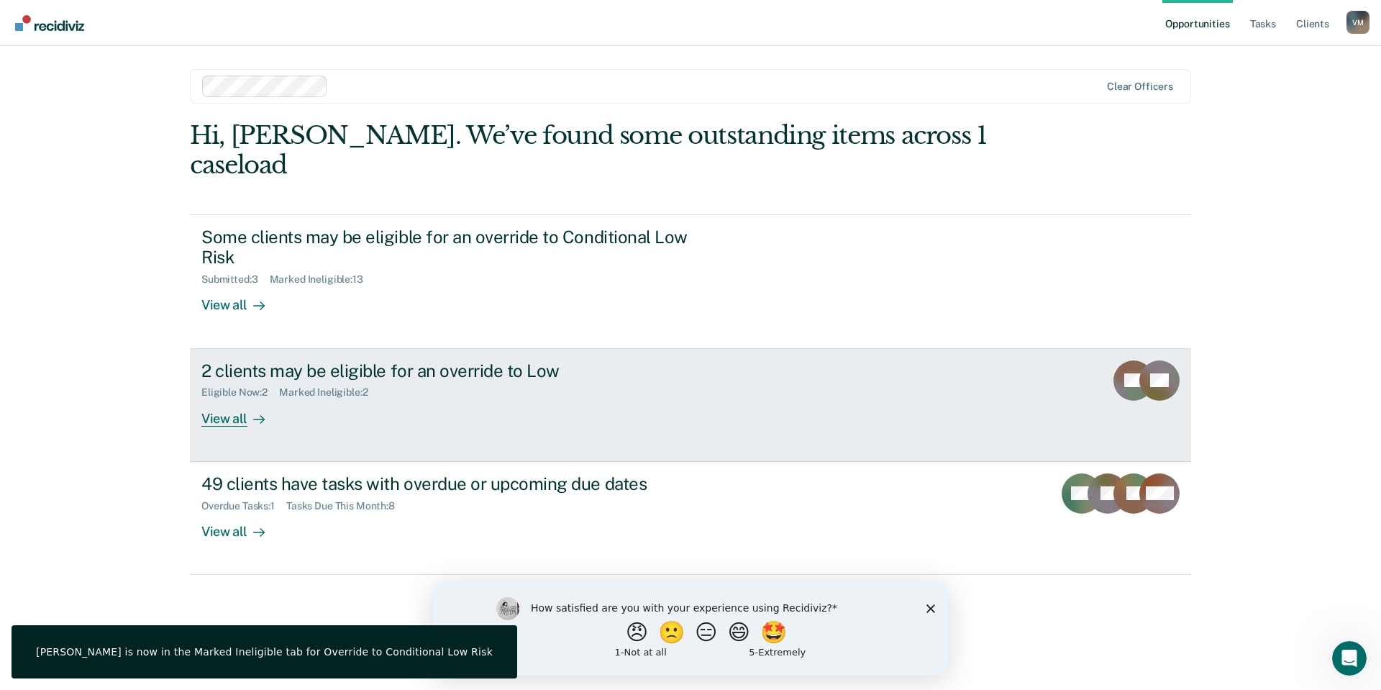
click at [399, 383] on div "2 clients may be eligible for an override to Low Eligible Now : 2 Marked Inelig…" at bounding box center [470, 393] width 539 height 66
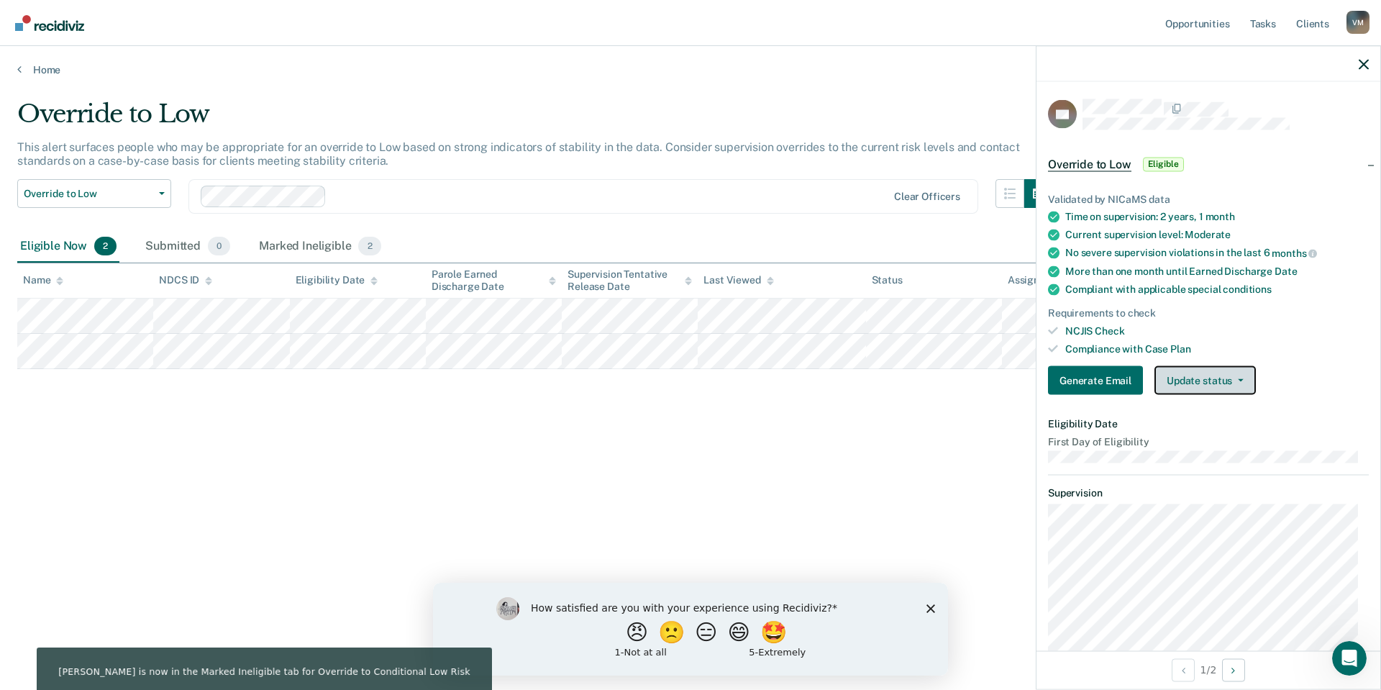
click at [1189, 378] on button "Update status" at bounding box center [1204, 380] width 101 height 29
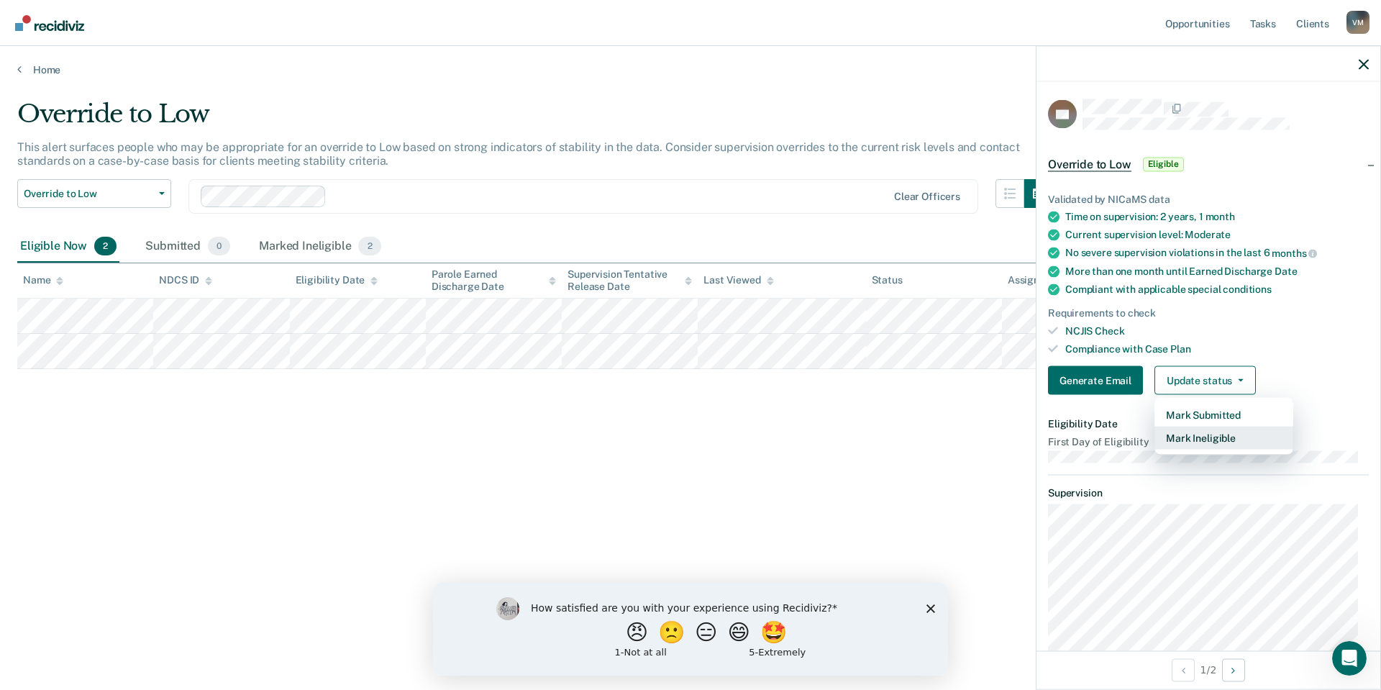
click at [1205, 440] on button "Mark Ineligible" at bounding box center [1223, 437] width 139 height 23
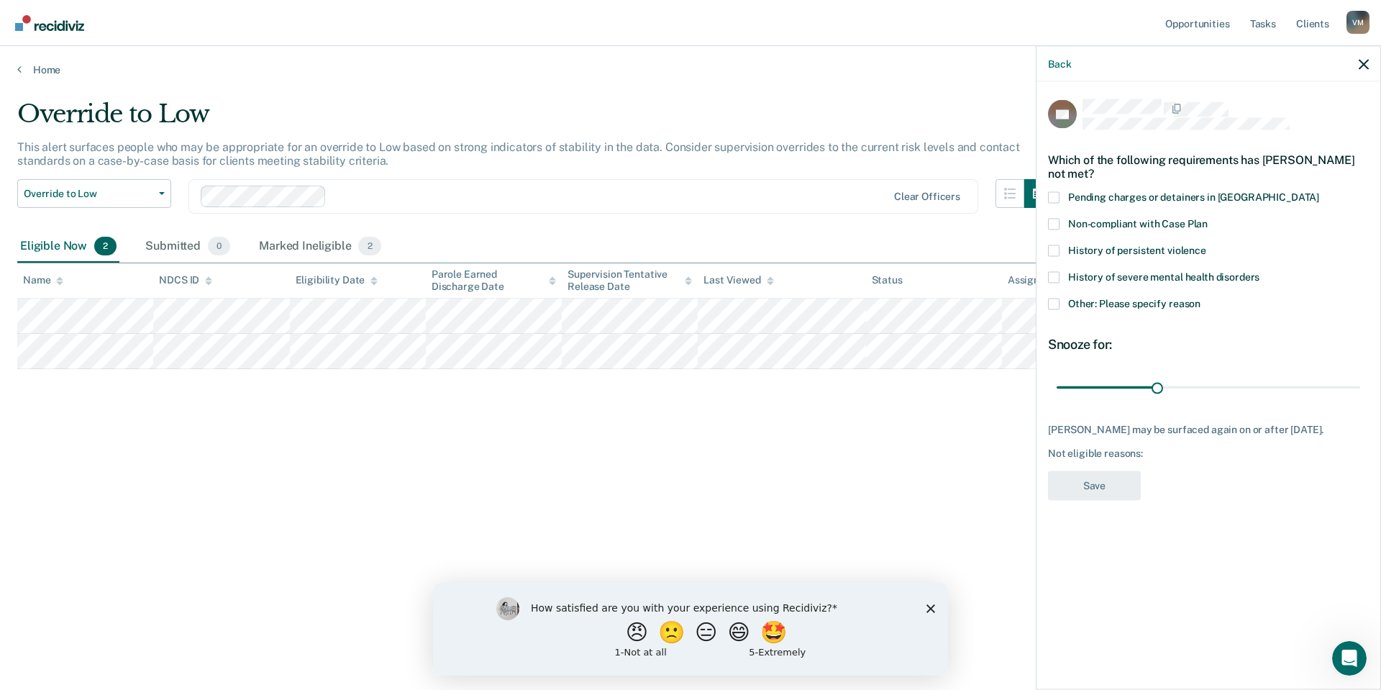
click at [1097, 222] on span "Non-compliant with Case Plan" at bounding box center [1138, 223] width 140 height 12
click at [1208, 218] on input "Non-compliant with Case Plan" at bounding box center [1208, 218] width 0 height 0
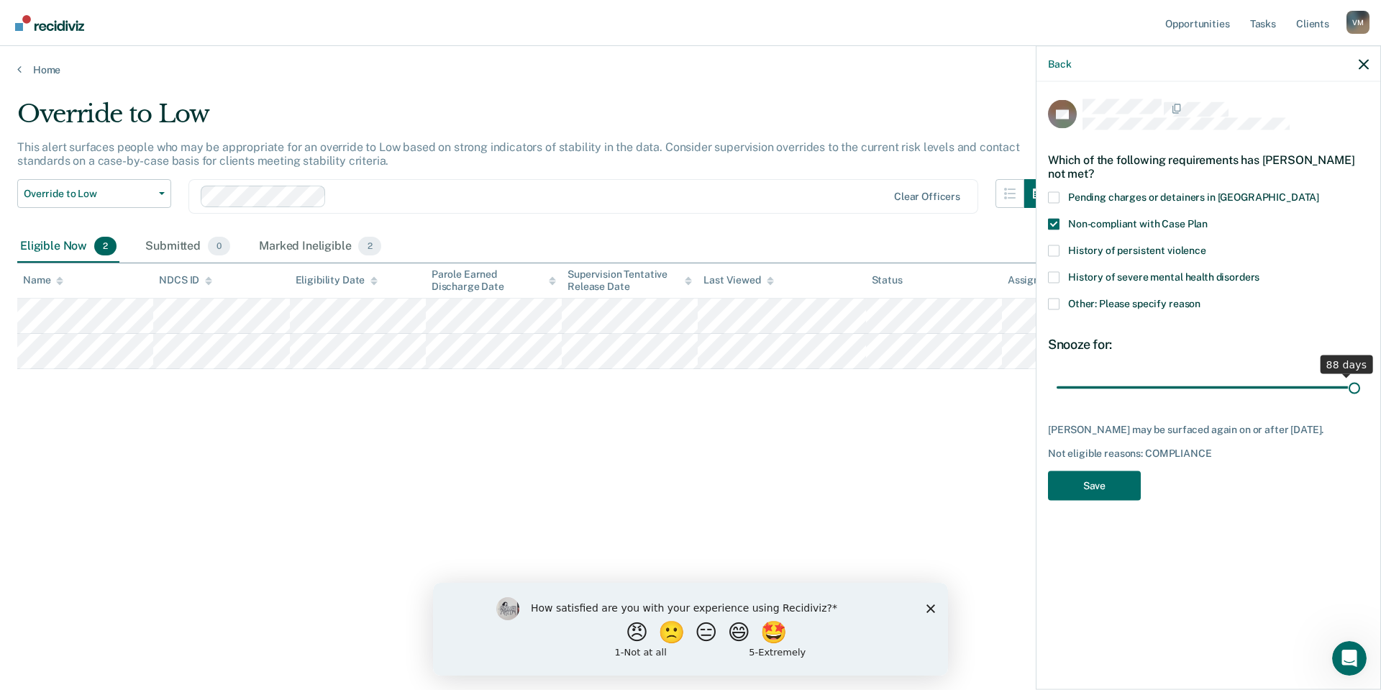
drag, startPoint x: 1160, startPoint y: 385, endPoint x: 1380, endPoint y: 386, distance: 220.1
type input "90"
click at [1360, 386] on input "range" at bounding box center [1209, 387] width 304 height 25
click at [1086, 480] on button "Save" at bounding box center [1094, 484] width 93 height 29
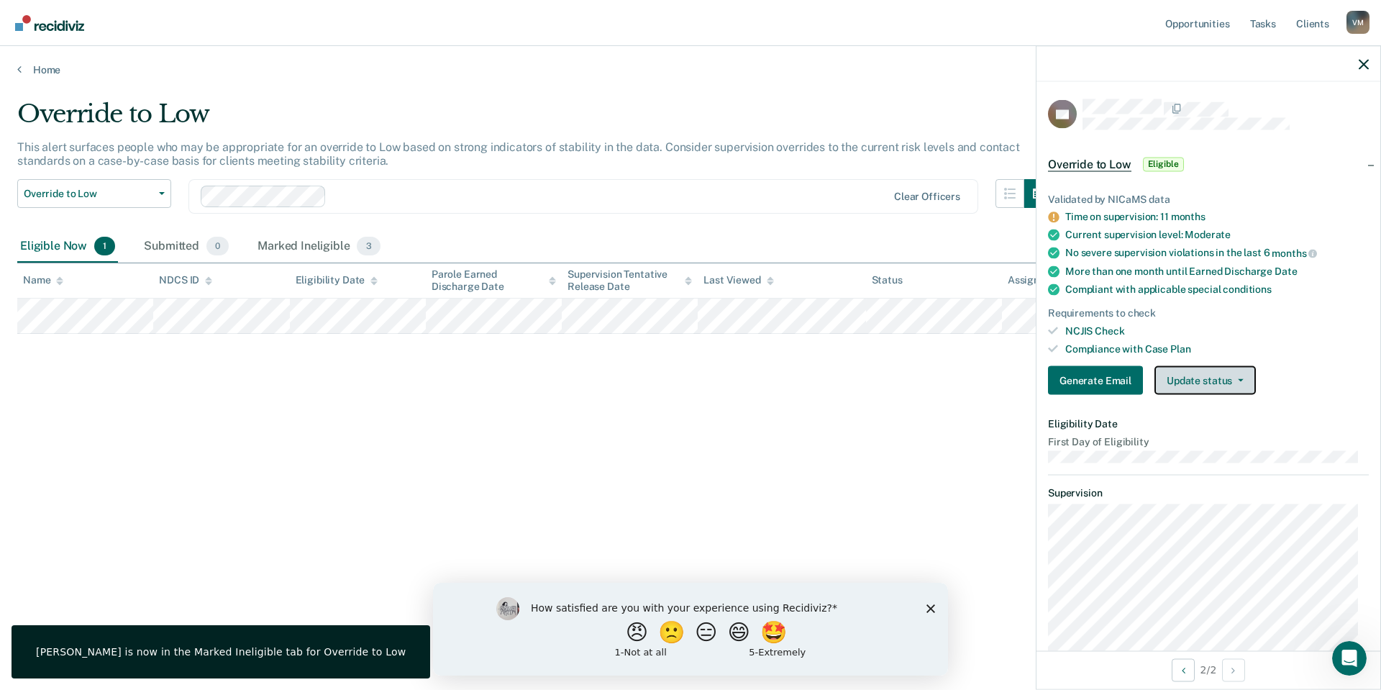
click at [1195, 368] on button "Update status" at bounding box center [1204, 380] width 101 height 29
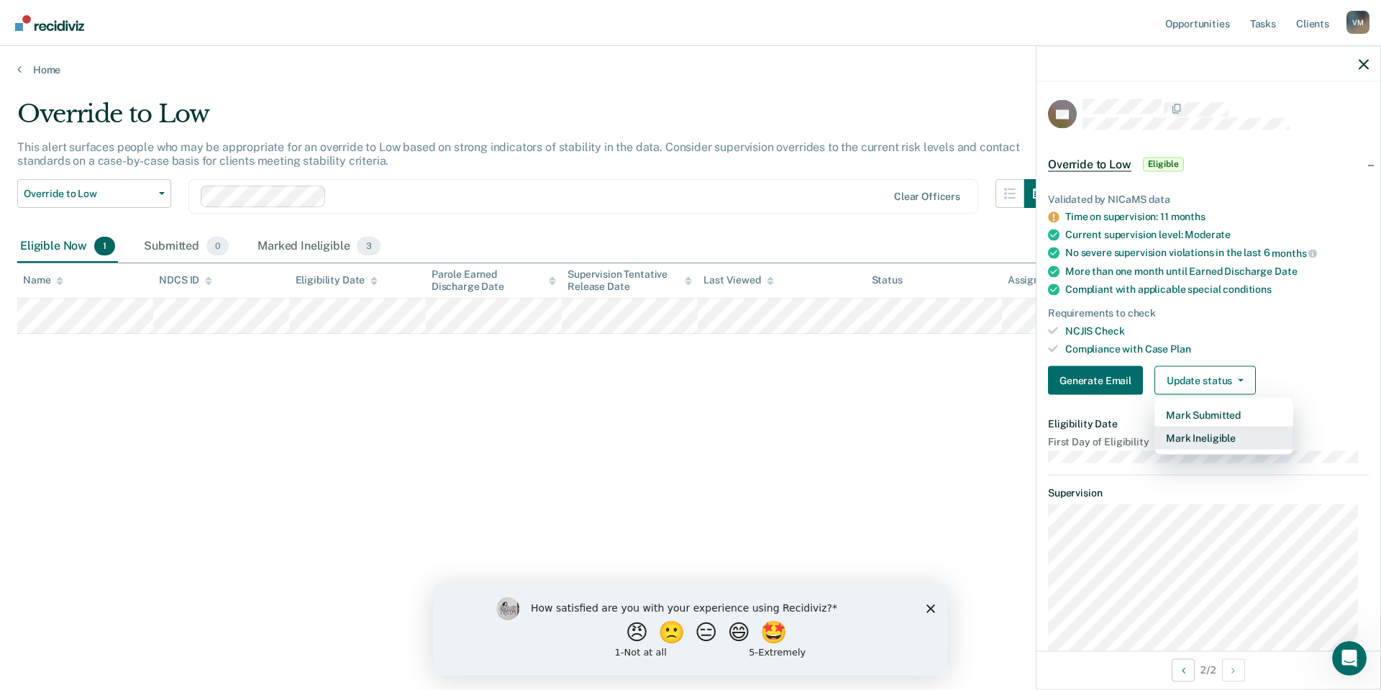
click at [1210, 427] on button "Mark Ineligible" at bounding box center [1223, 437] width 139 height 23
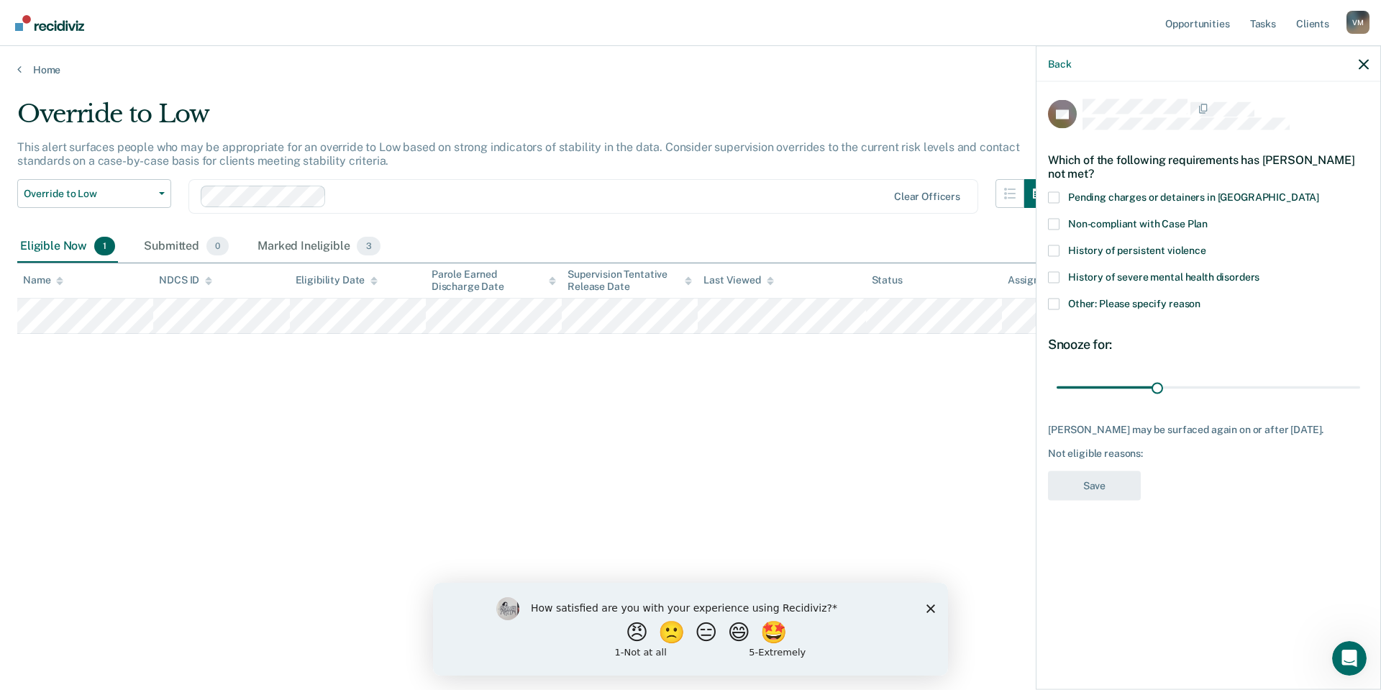
click at [1060, 304] on label "Other: Please specify reason" at bounding box center [1208, 305] width 321 height 15
click at [1200, 298] on input "Other: Please specify reason" at bounding box center [1200, 298] width 0 height 0
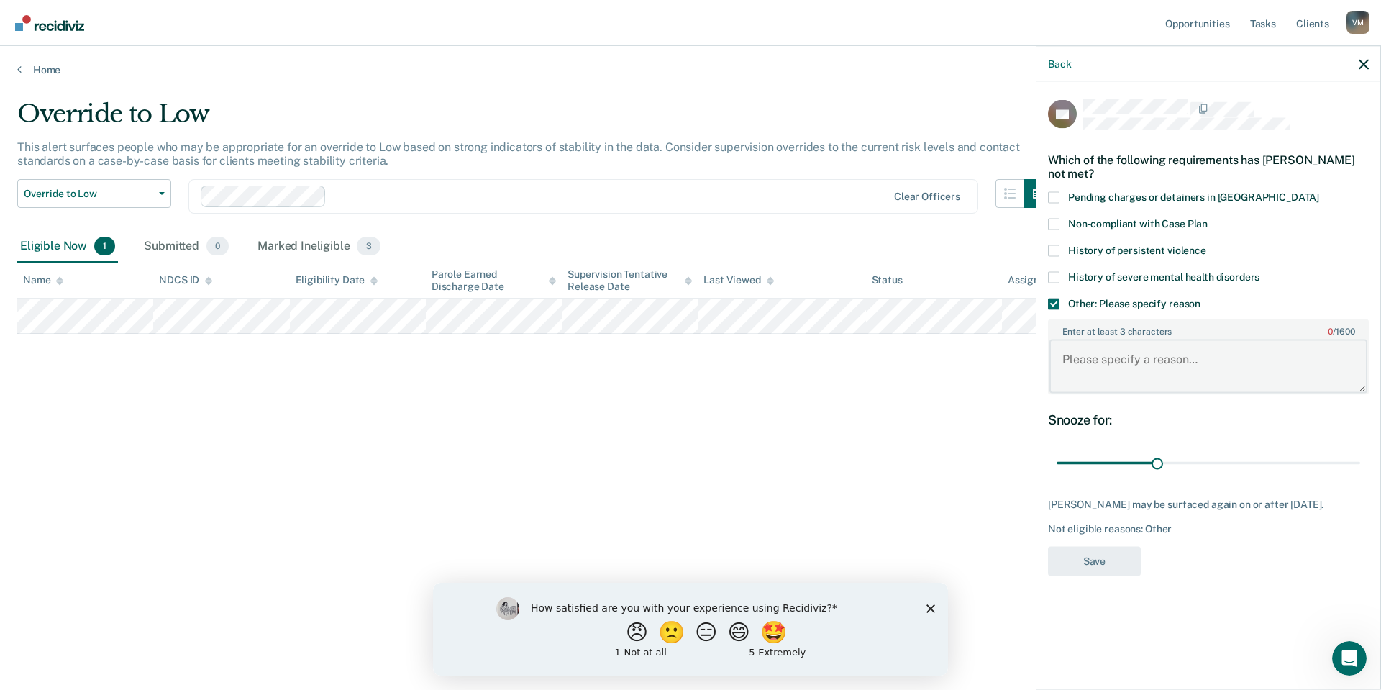
click at [1142, 365] on textarea "Enter at least 3 characters 0 / 1600" at bounding box center [1208, 365] width 318 height 53
type textarea "Recent transfer, address [DATE]"
click at [1098, 571] on button "Save" at bounding box center [1094, 560] width 93 height 29
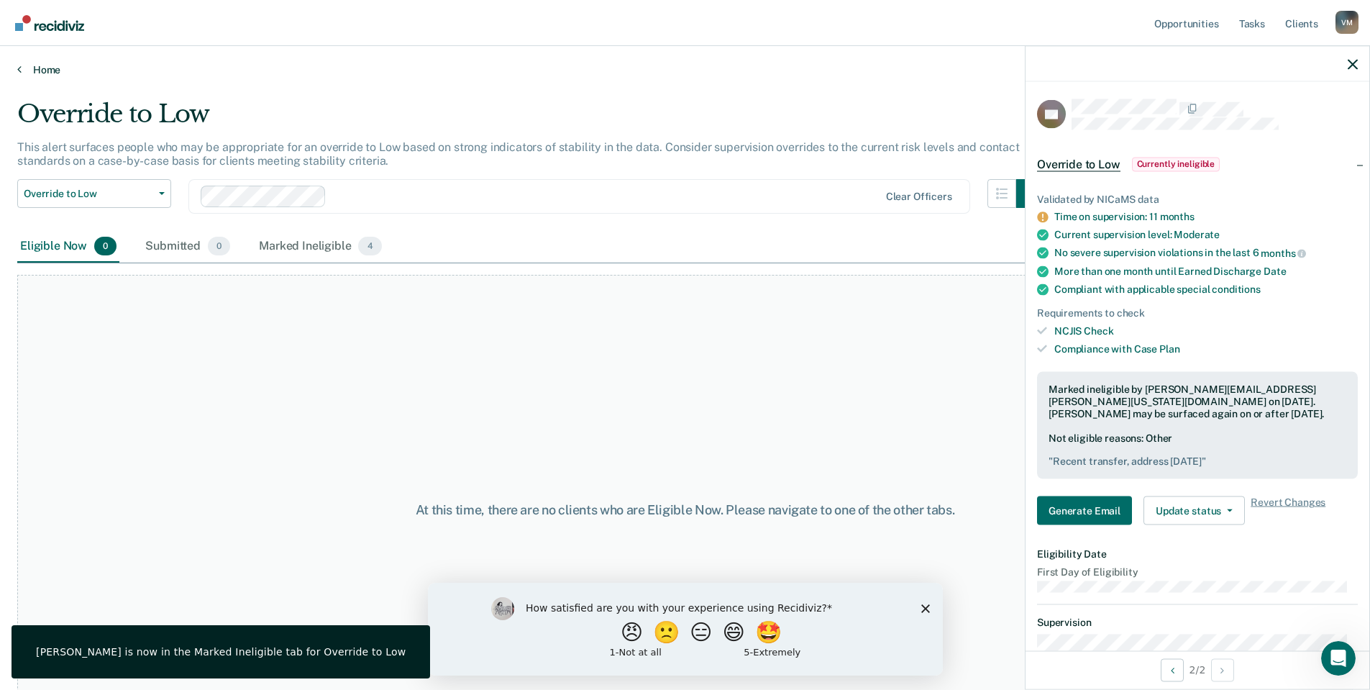
click at [27, 66] on link "Home" at bounding box center [685, 69] width 1336 height 13
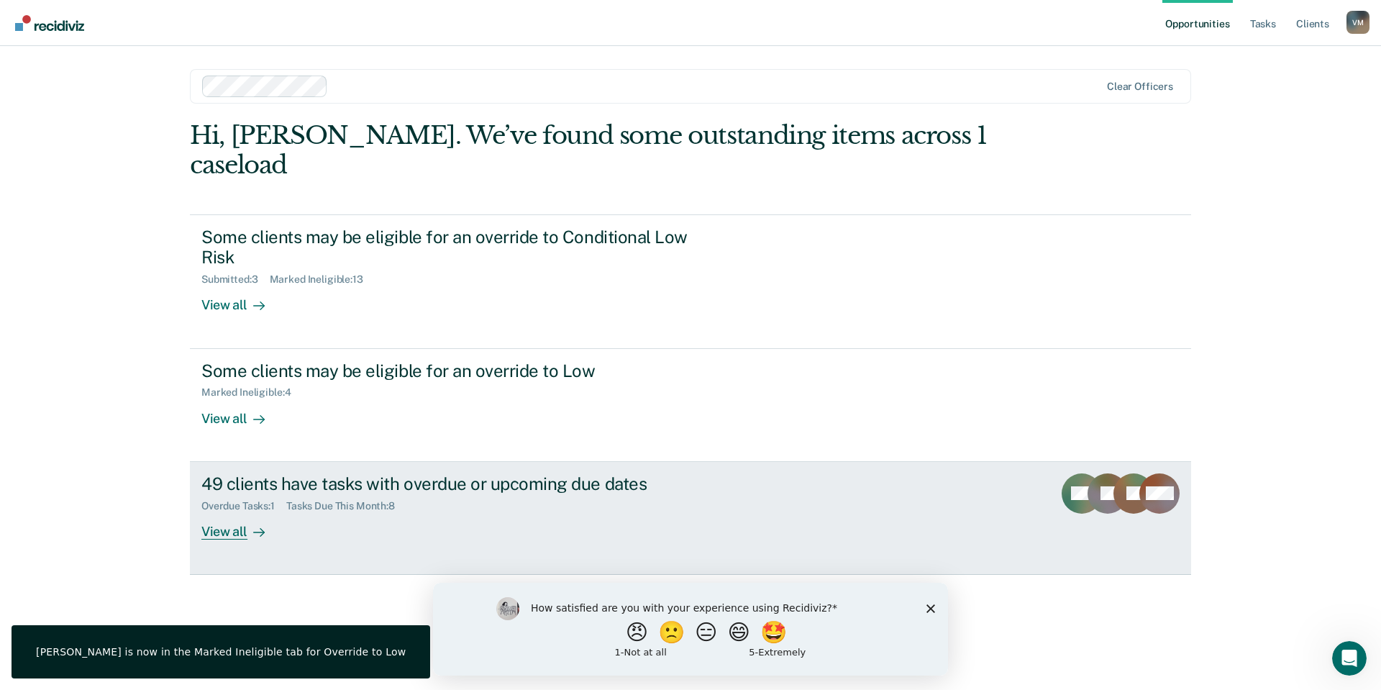
click at [404, 500] on div "Tasks Due This Month : 8" at bounding box center [346, 506] width 120 height 12
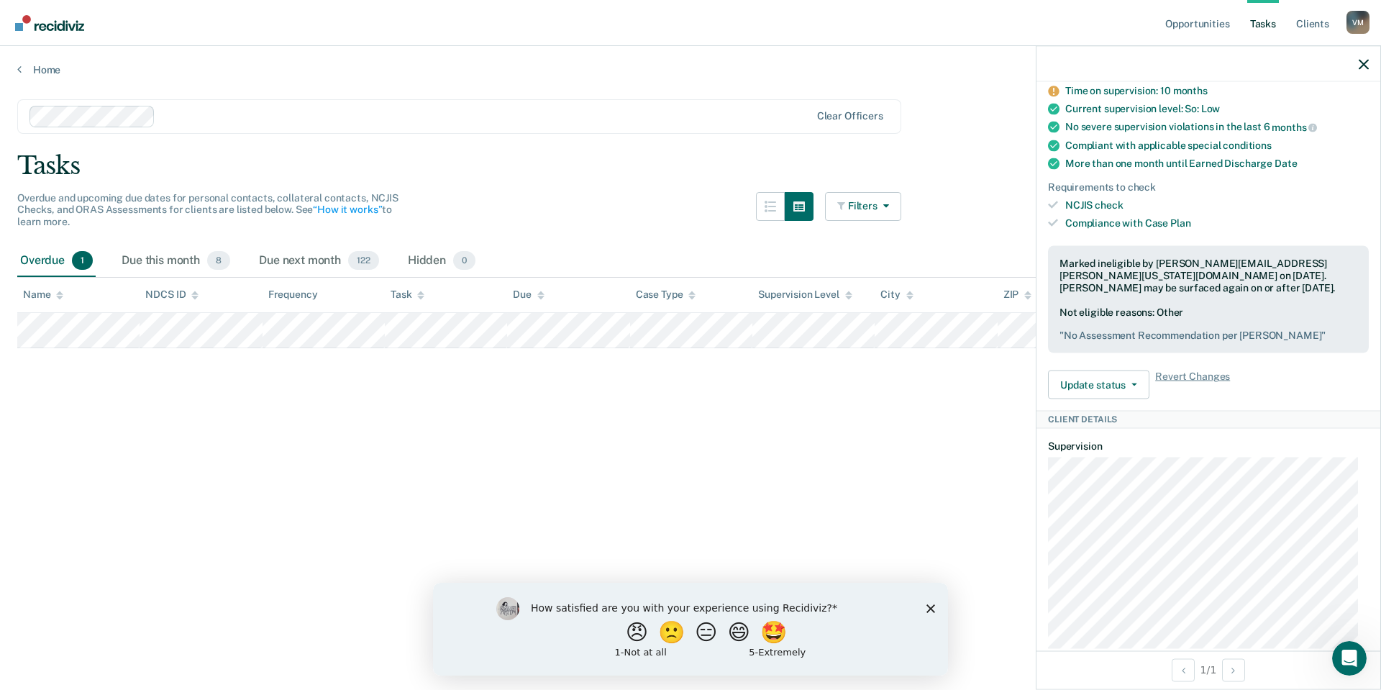
scroll to position [575, 0]
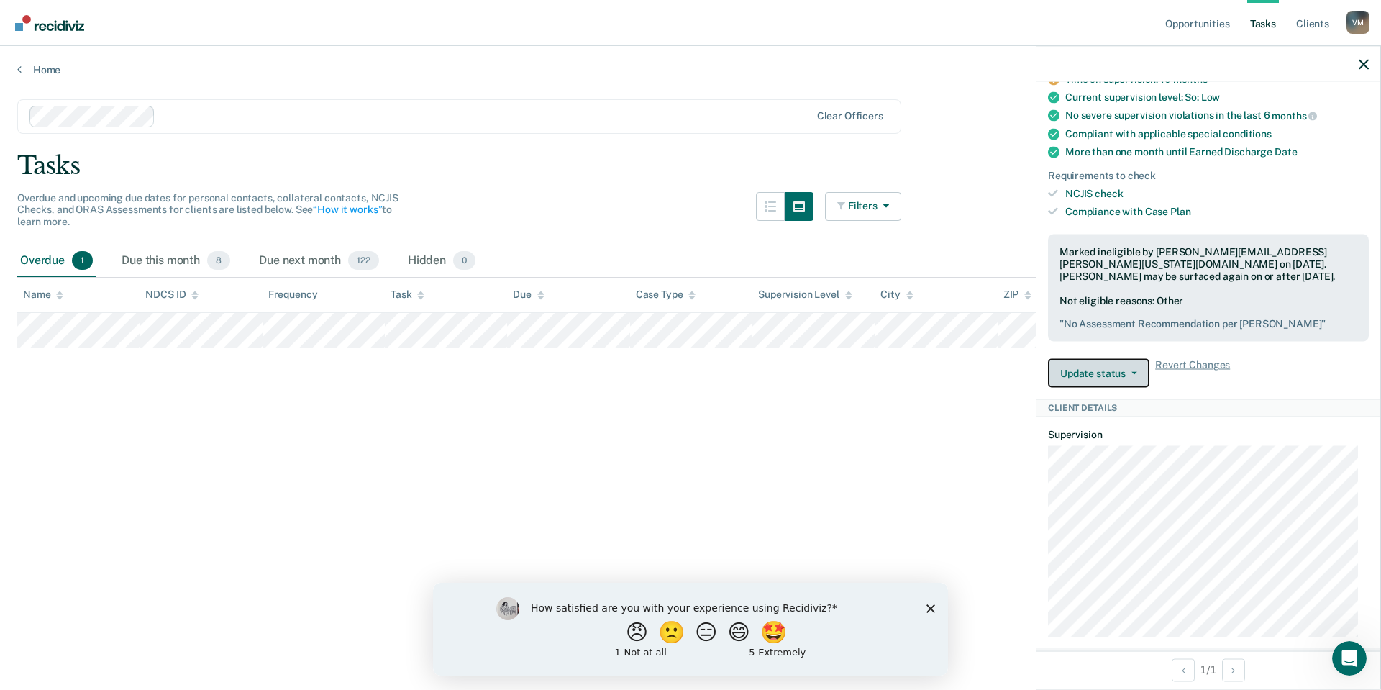
click at [1108, 388] on button "Update status" at bounding box center [1098, 373] width 101 height 29
click at [1282, 388] on div "Update status [PERSON_NAME] Submitted Update Ineligibility Revert Changes" at bounding box center [1208, 373] width 321 height 29
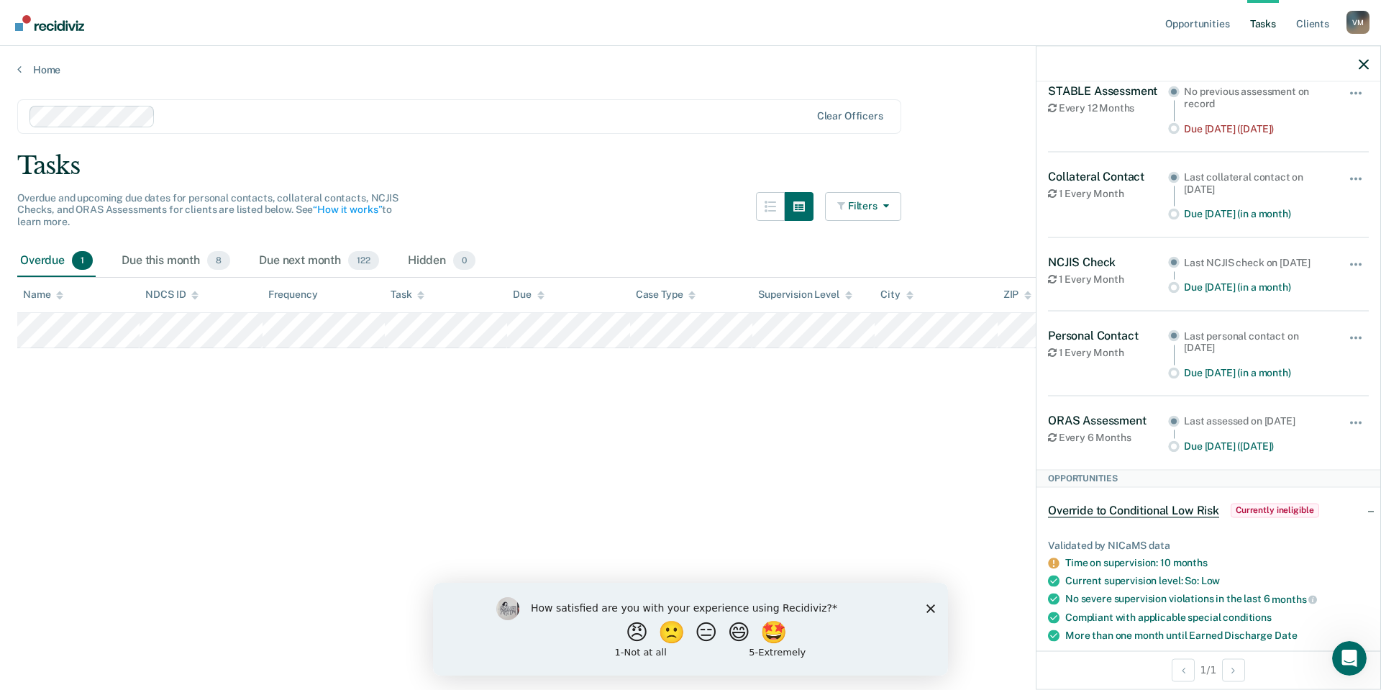
scroll to position [0, 0]
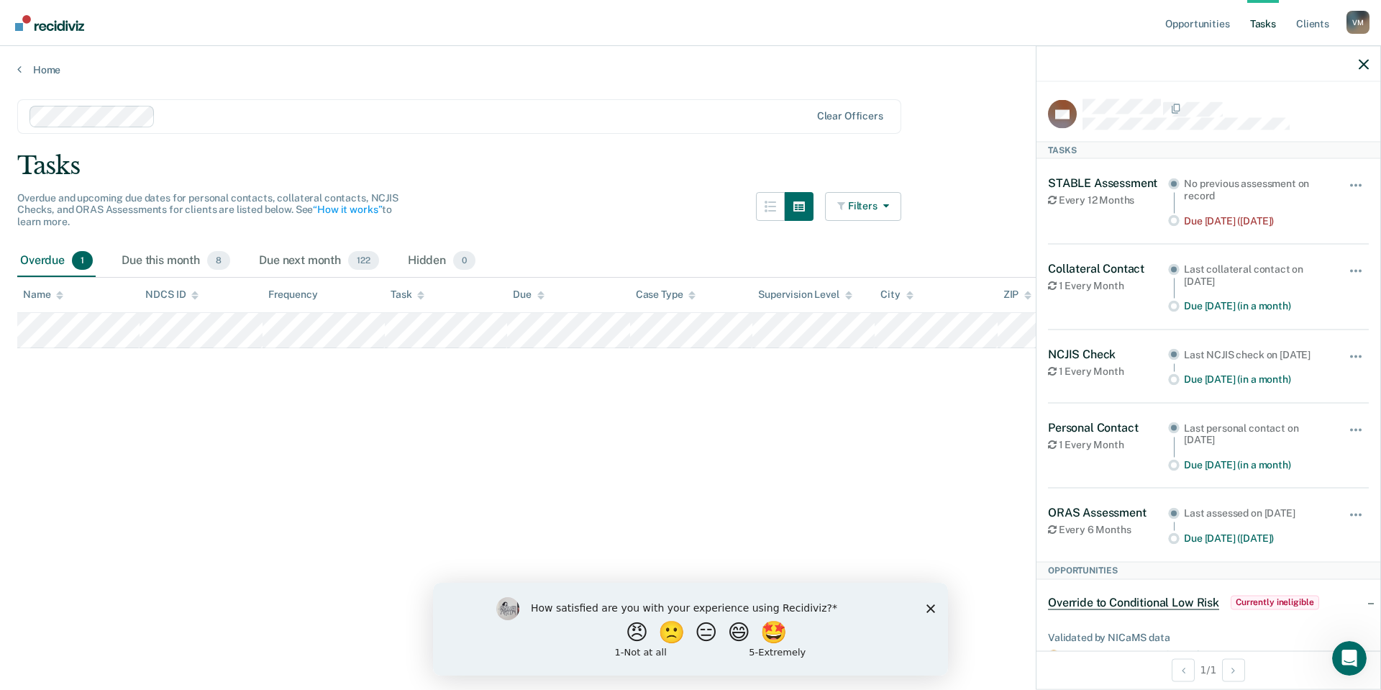
click at [911, 247] on div "Overdue 1 Due this month 8 Due next month 122 Hidden 0" at bounding box center [690, 261] width 1346 height 32
click at [1363, 63] on icon "button" at bounding box center [1364, 64] width 10 height 10
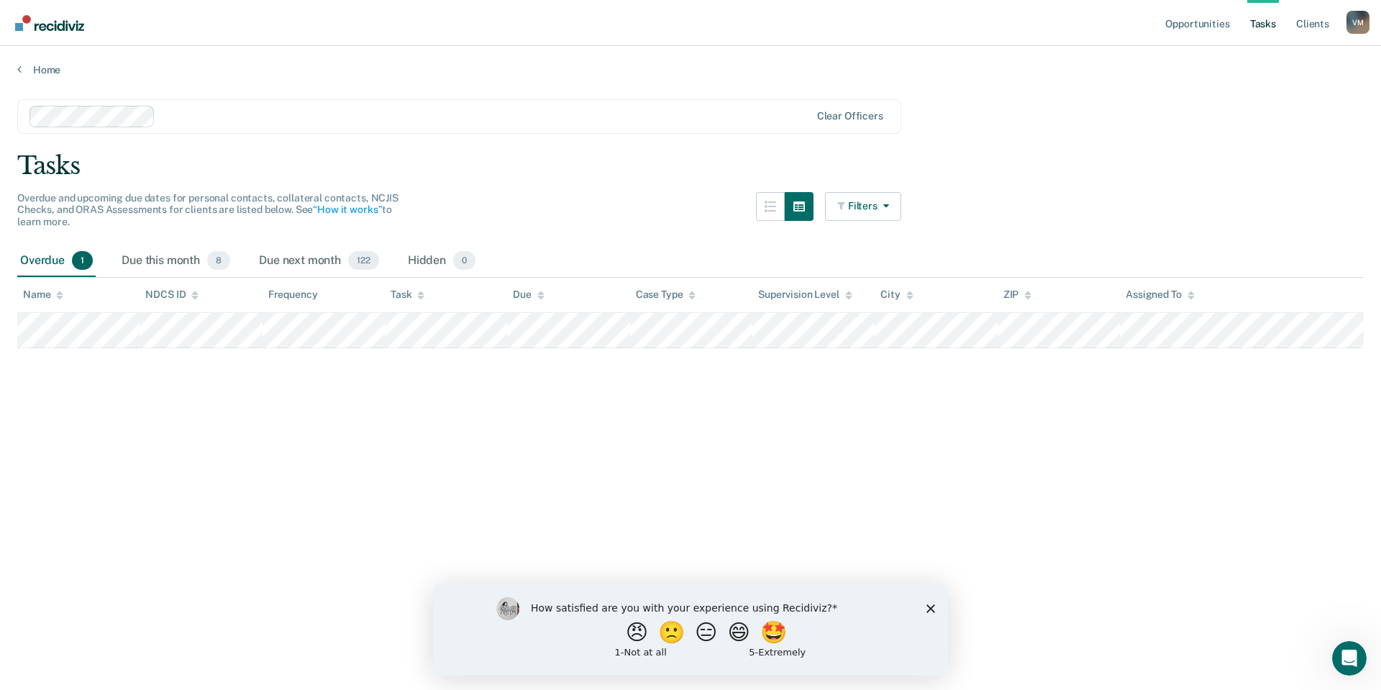
click at [927, 601] on div "How satisfied are you with your experience using Recidiviz? 😠 🙁 😑 😄 🤩 1 - Not a…" at bounding box center [690, 628] width 515 height 93
click at [926, 603] on div "How satisfied are you with your experience using Recidiviz? 😠 🙁 😑 😄 🤩 1 - Not a…" at bounding box center [690, 628] width 515 height 93
click at [928, 608] on icon "Close survey" at bounding box center [930, 607] width 9 height 9
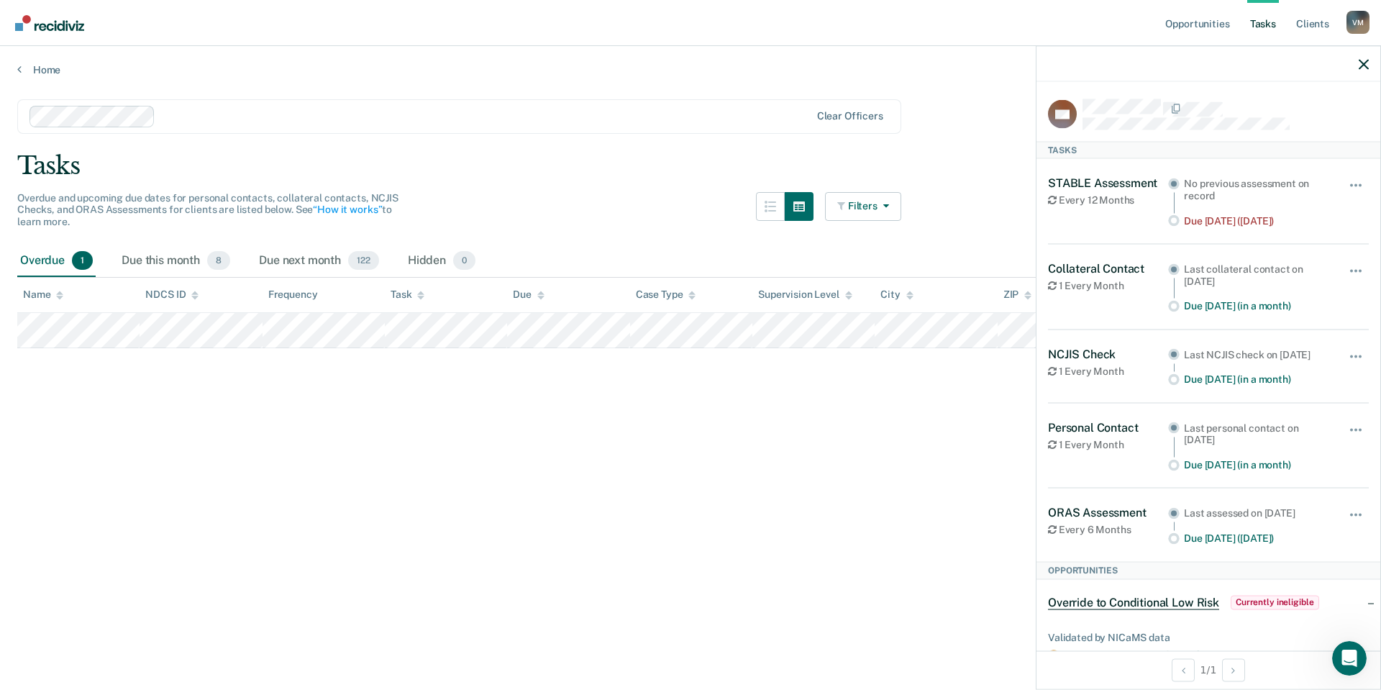
click at [1117, 191] on div "STABLE Assessment Every 12 Months" at bounding box center [1108, 200] width 120 height 51
click at [1361, 62] on icon "button" at bounding box center [1364, 64] width 10 height 10
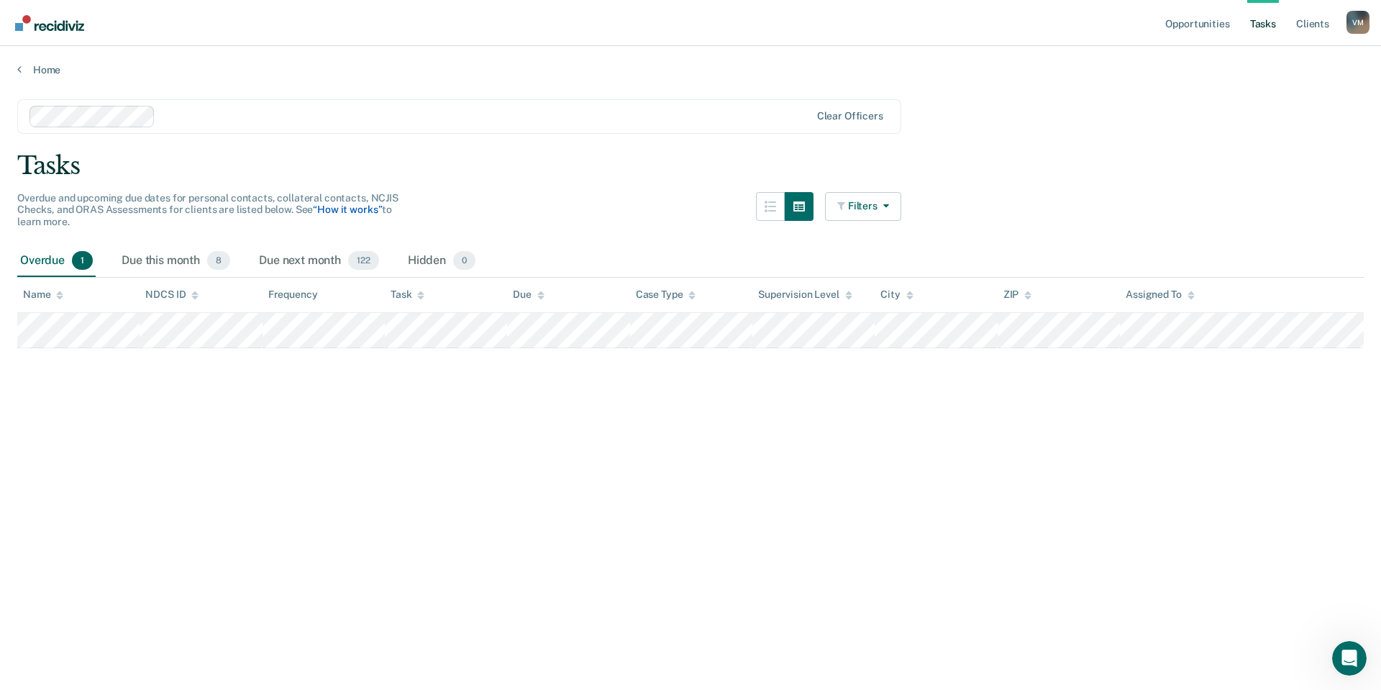
click at [339, 213] on link "“How it works”" at bounding box center [347, 210] width 69 height 12
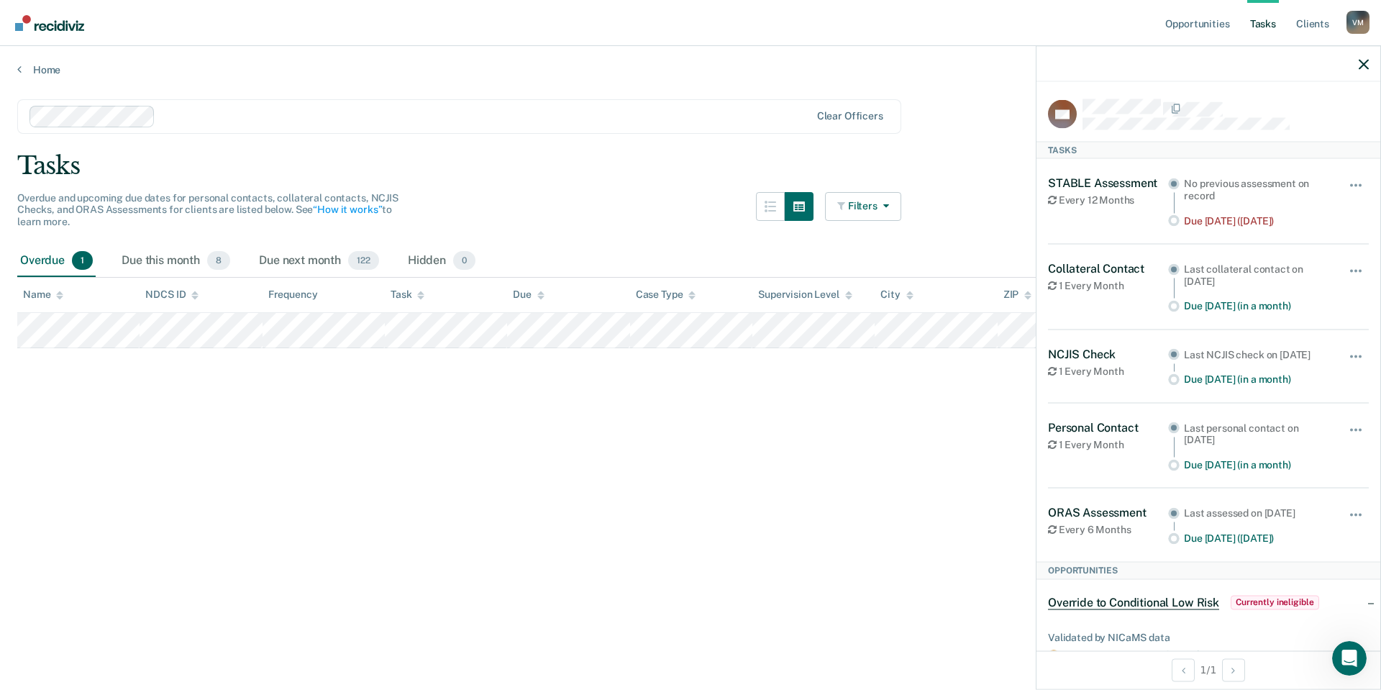
click at [1092, 146] on div "Tasks" at bounding box center [1208, 149] width 344 height 17
click at [1061, 146] on div "Tasks" at bounding box center [1208, 149] width 344 height 17
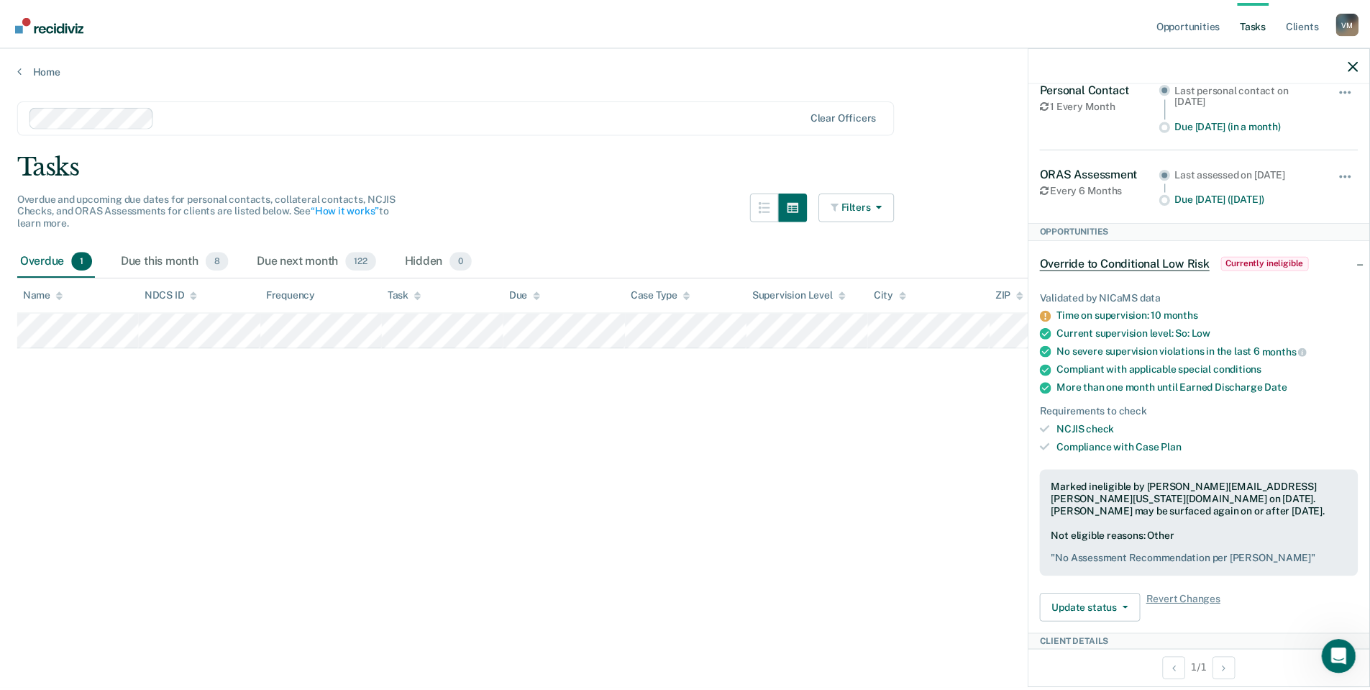
scroll to position [76, 0]
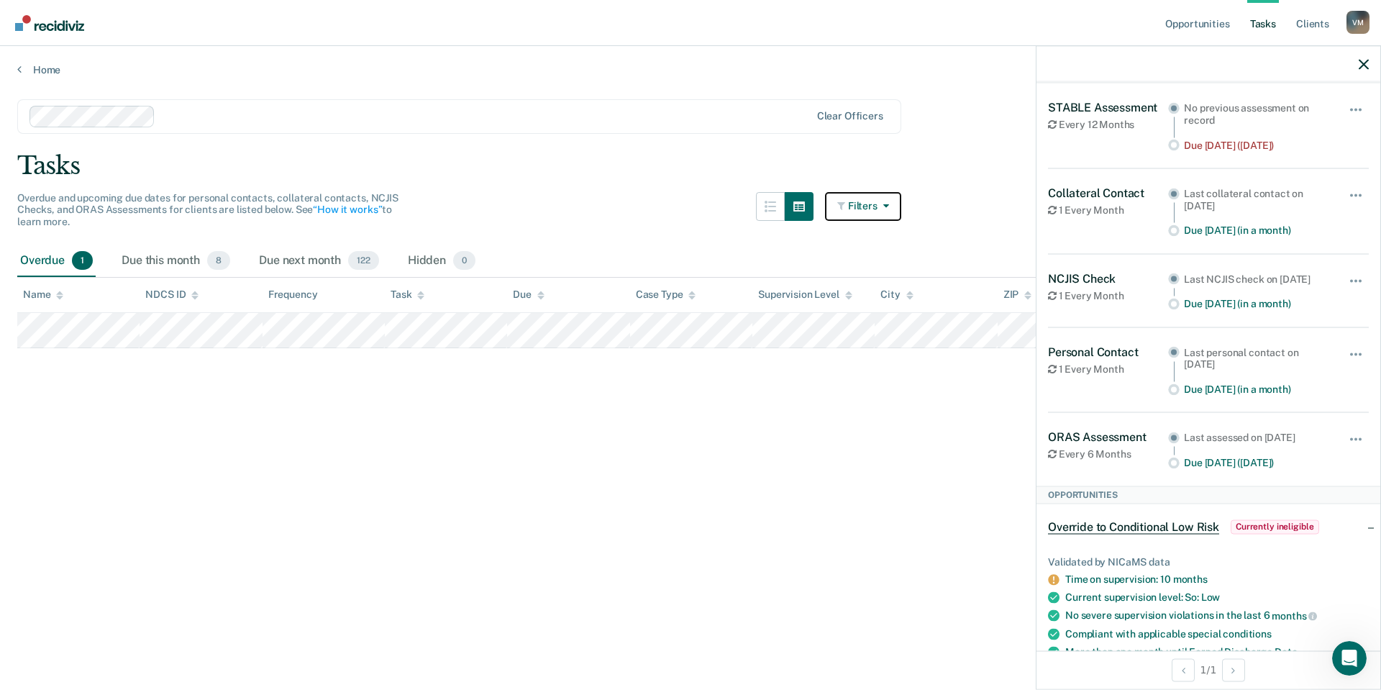
click at [862, 204] on button "Filters" at bounding box center [863, 206] width 76 height 29
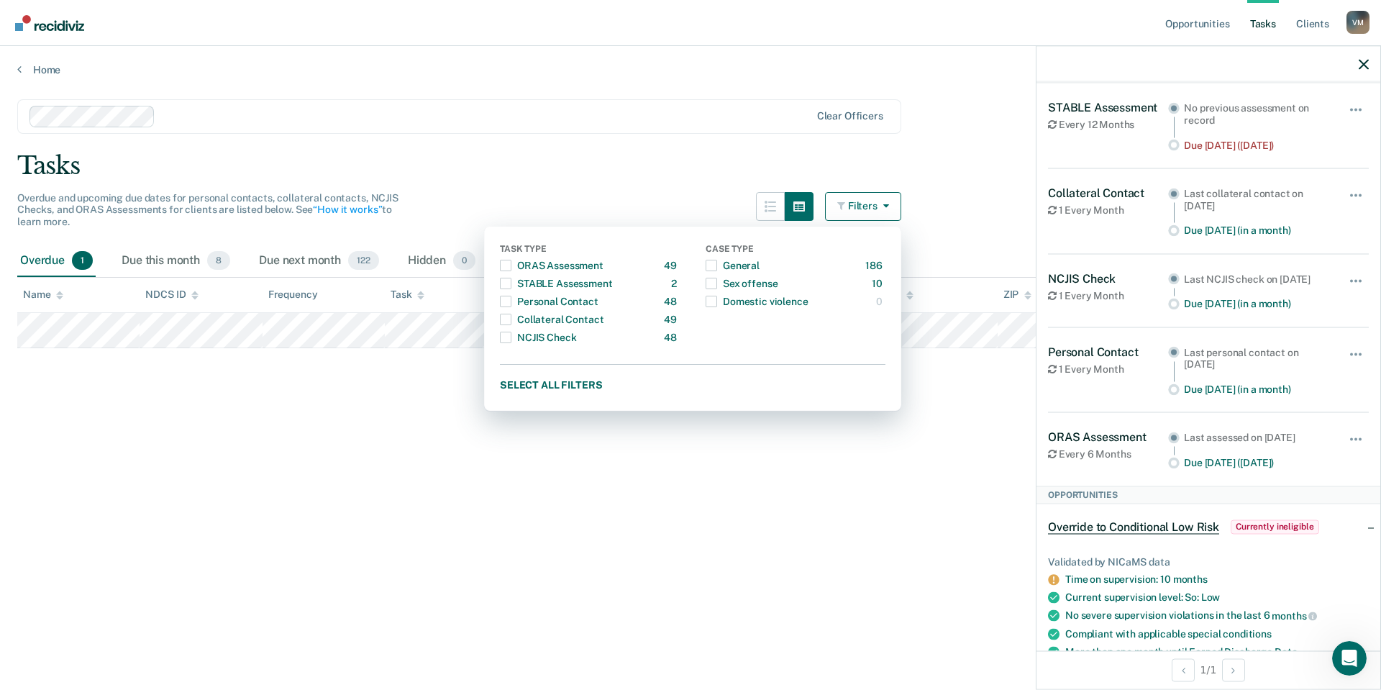
click at [774, 485] on main "Clear officers Tasks Overdue and upcoming due dates for personal contacts, coll…" at bounding box center [690, 380] width 1381 height 609
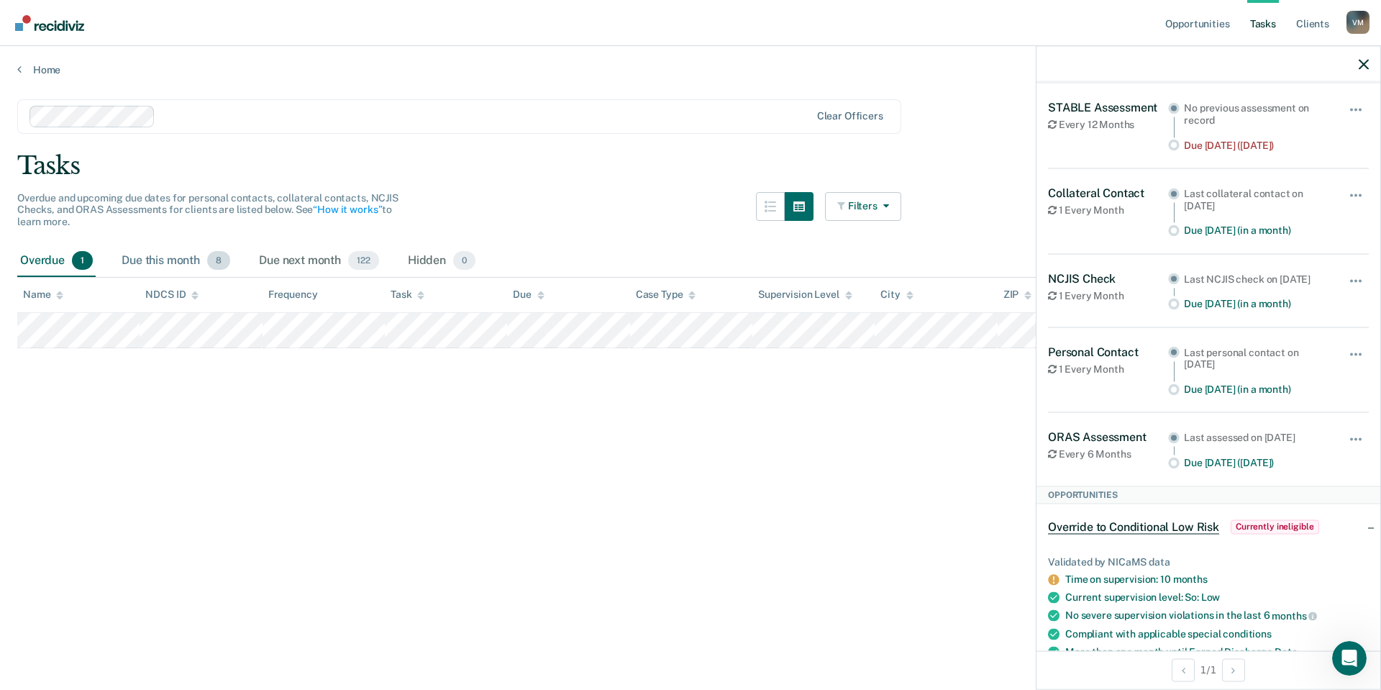
click at [201, 252] on div "Due this month 8" at bounding box center [176, 261] width 114 height 32
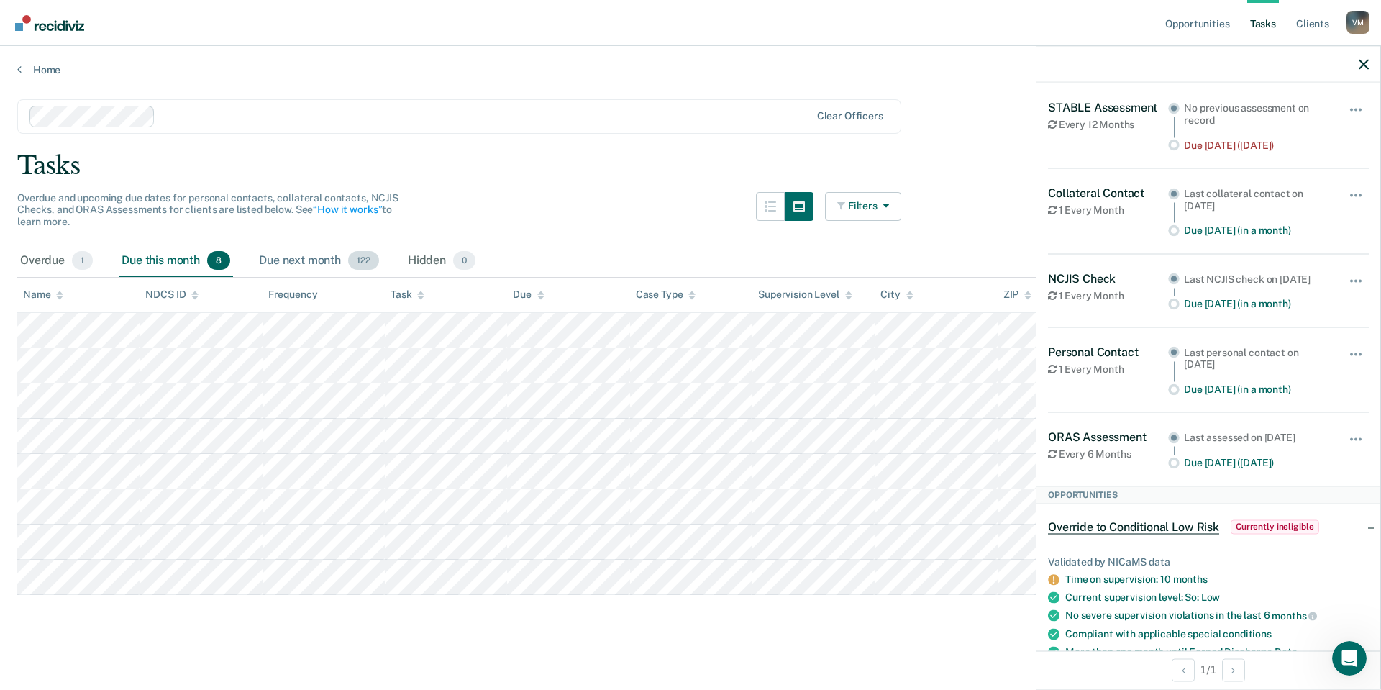
click at [300, 252] on div "Due next month 122" at bounding box center [319, 261] width 126 height 32
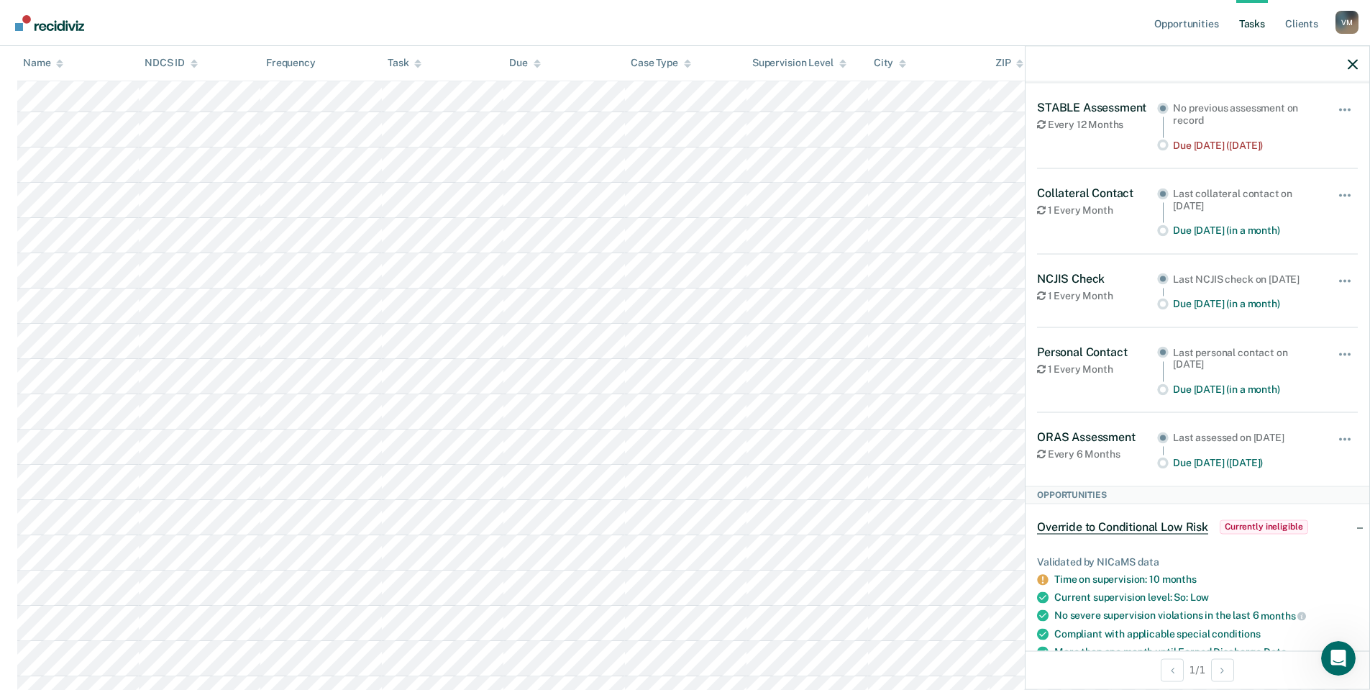
scroll to position [791, 0]
